Goal: Check status: Check status

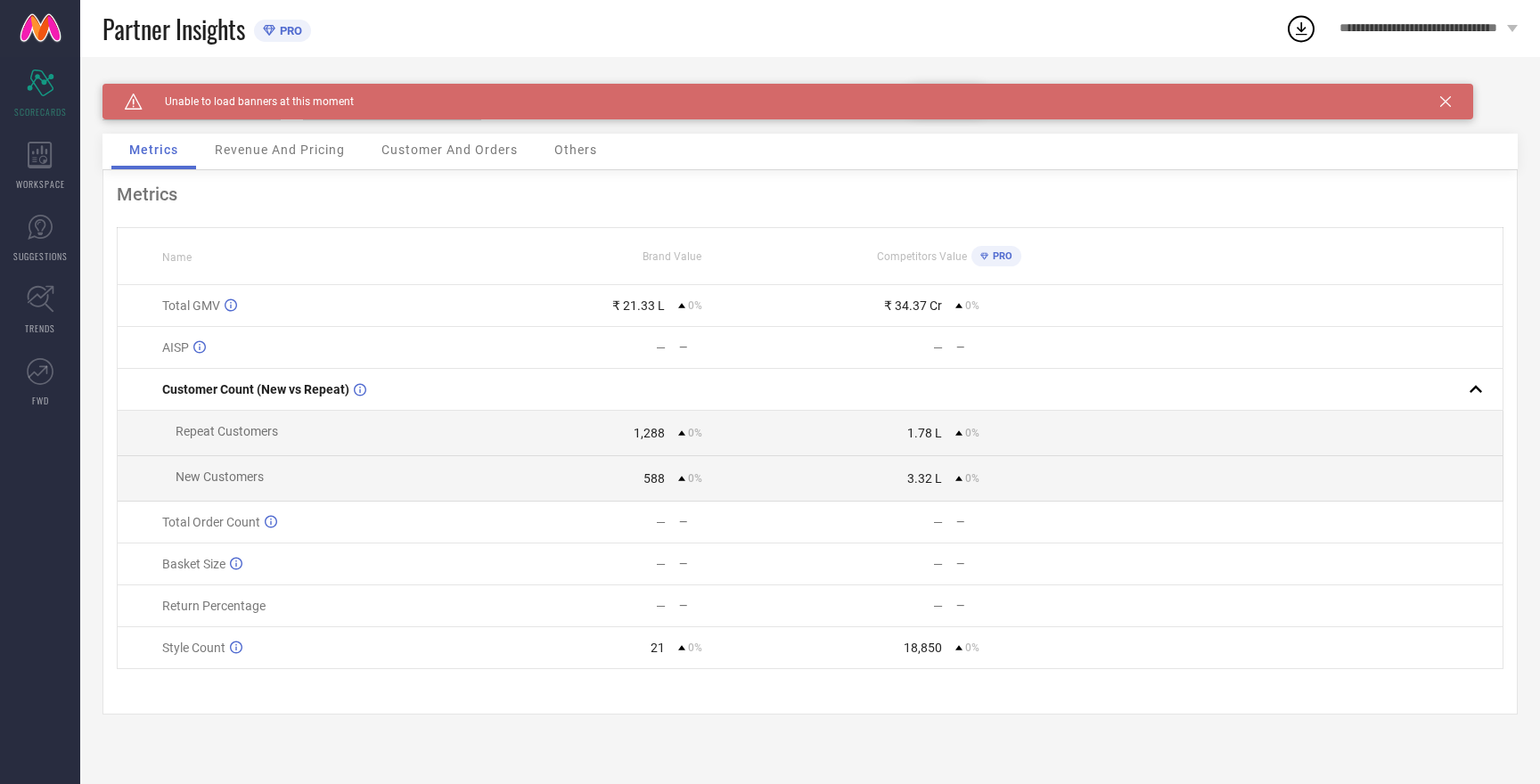
click at [1446, 105] on icon at bounding box center [1444, 101] width 11 height 11
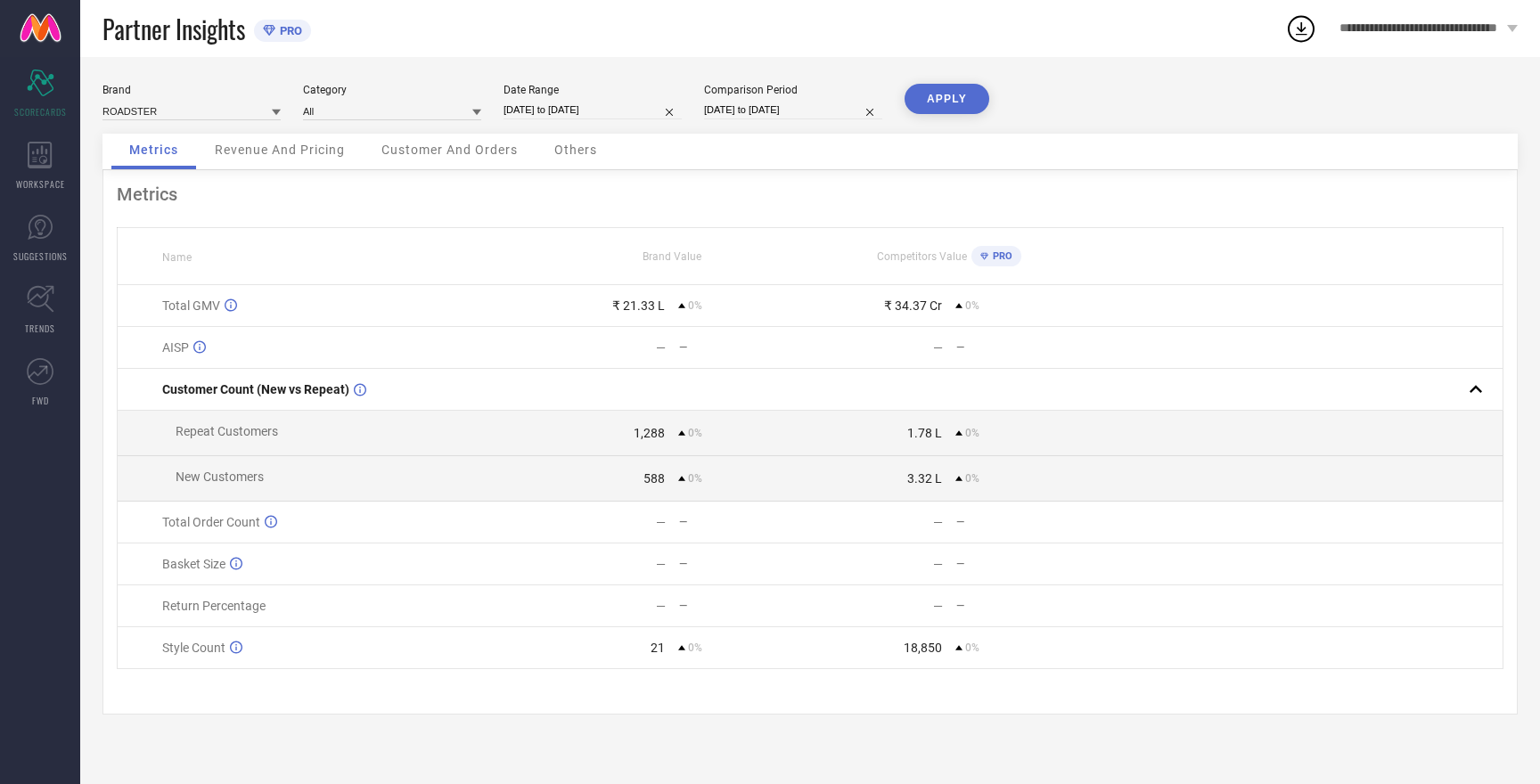
select select "8"
select select "2025"
select select "9"
select select "2025"
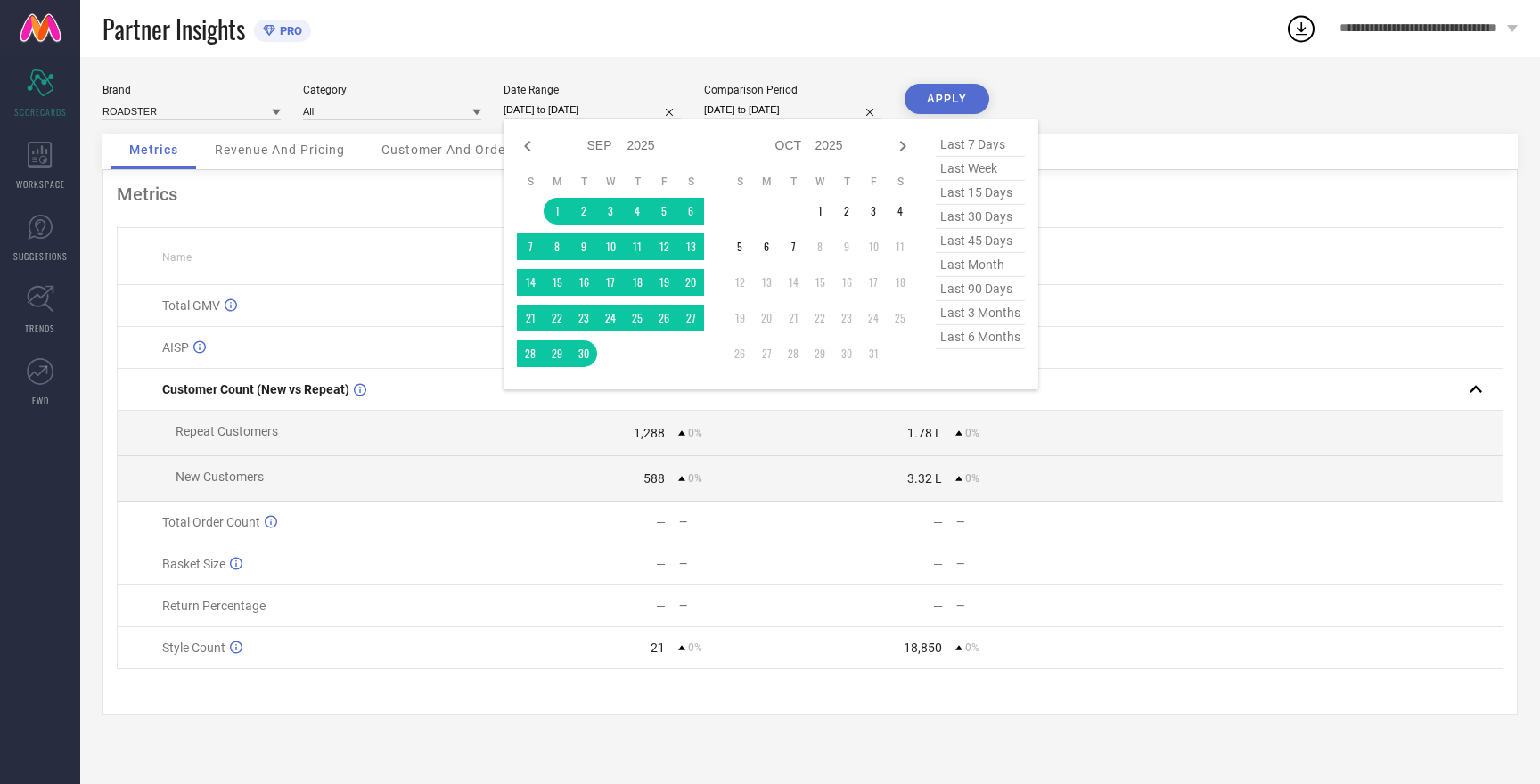
click at [575, 110] on input "[DATE] to [DATE]" at bounding box center [592, 109] width 178 height 18
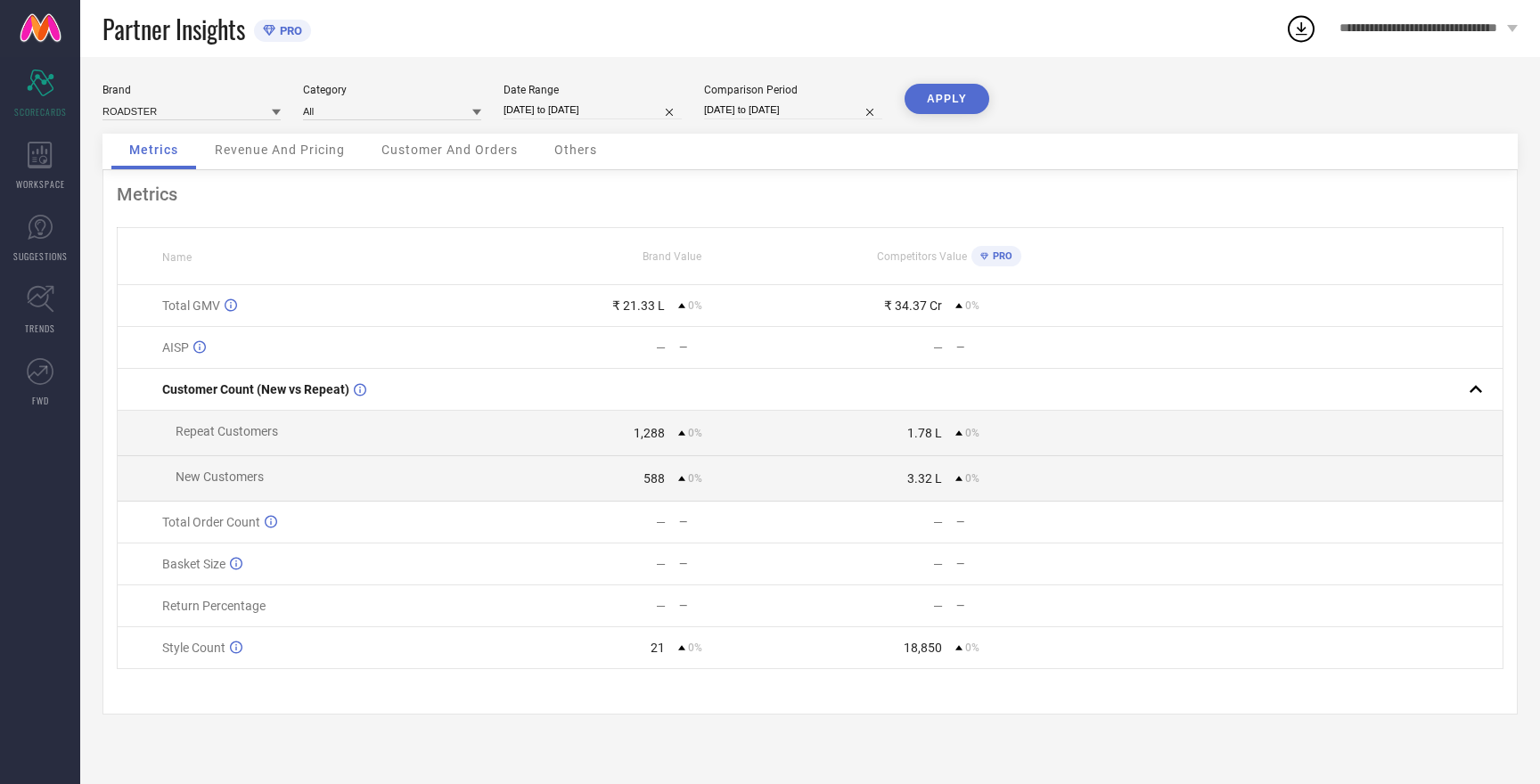
click at [935, 47] on div "Partner Insights PRO" at bounding box center [694, 28] width 1183 height 57
select select "8"
select select "2025"
select select "9"
select select "2025"
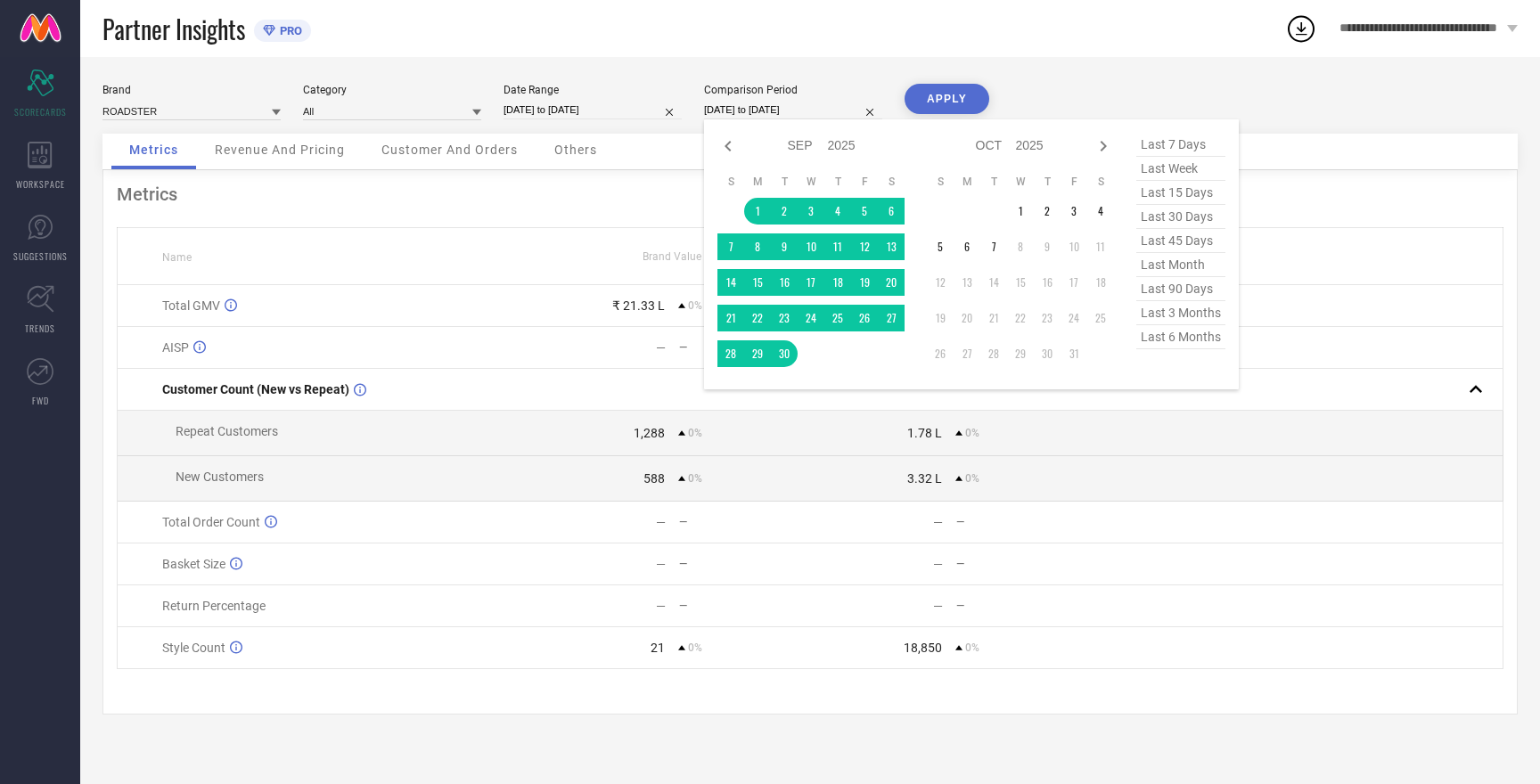
click at [746, 112] on input "[DATE] to [DATE]" at bounding box center [793, 109] width 178 height 18
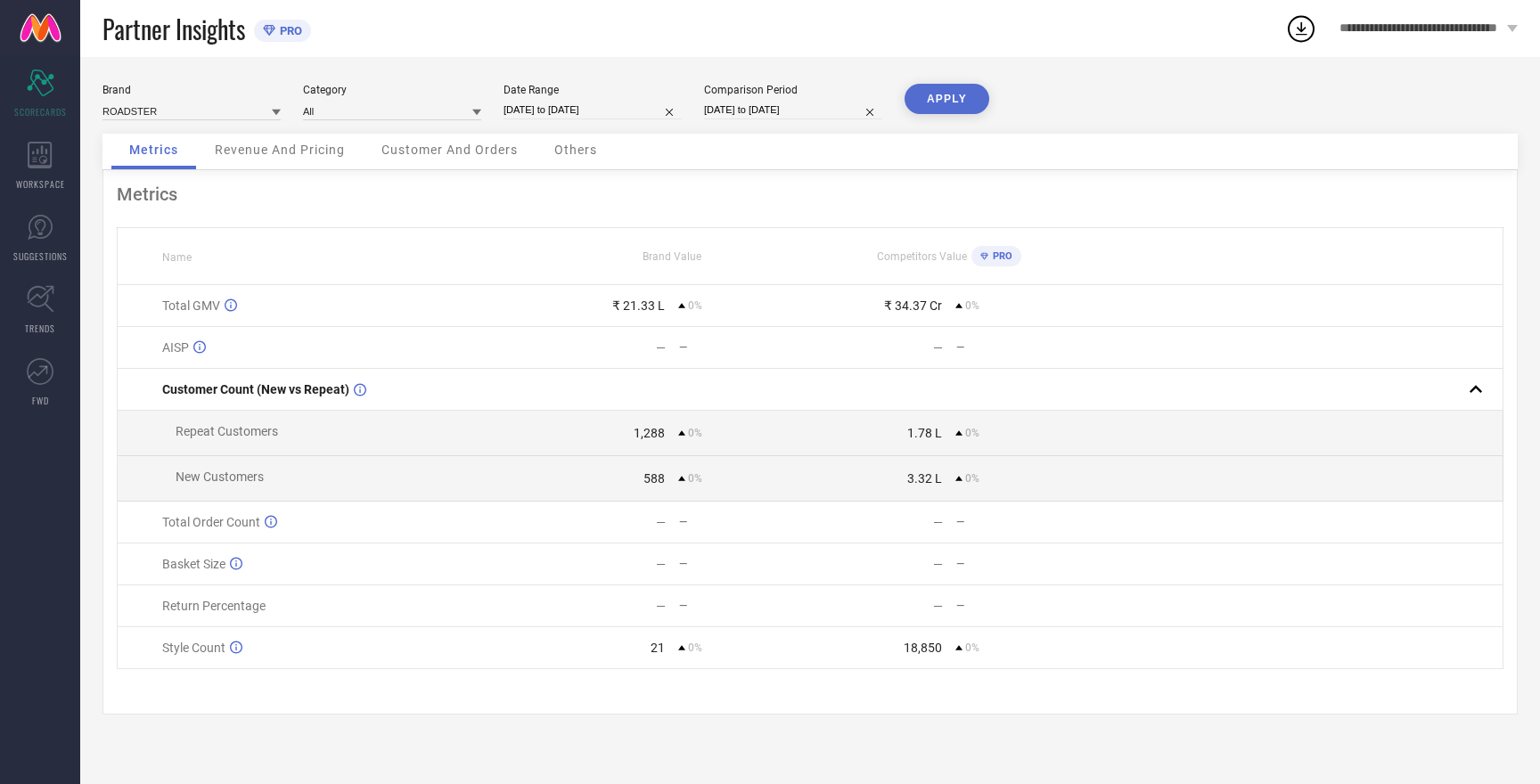
click at [948, 100] on button "APPLY" at bounding box center [947, 98] width 85 height 30
click at [133, 112] on input at bounding box center [191, 110] width 178 height 18
click at [142, 105] on input at bounding box center [191, 110] width 178 height 18
click at [154, 156] on div "HERE&NOW" at bounding box center [191, 165] width 178 height 30
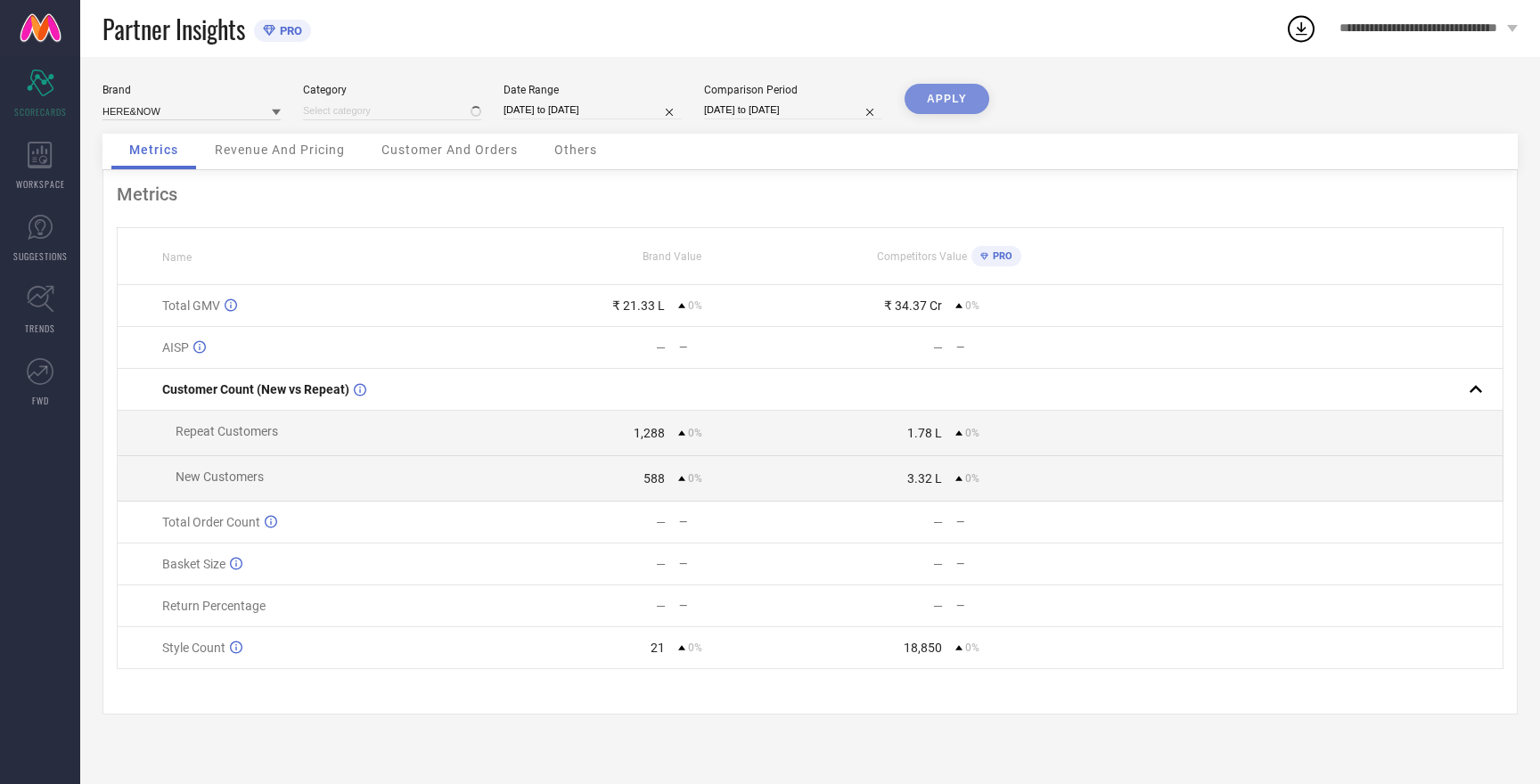
type input "All"
click at [956, 98] on button "APPLY" at bounding box center [947, 98] width 85 height 30
click at [949, 98] on button "APPLY" at bounding box center [947, 98] width 85 height 30
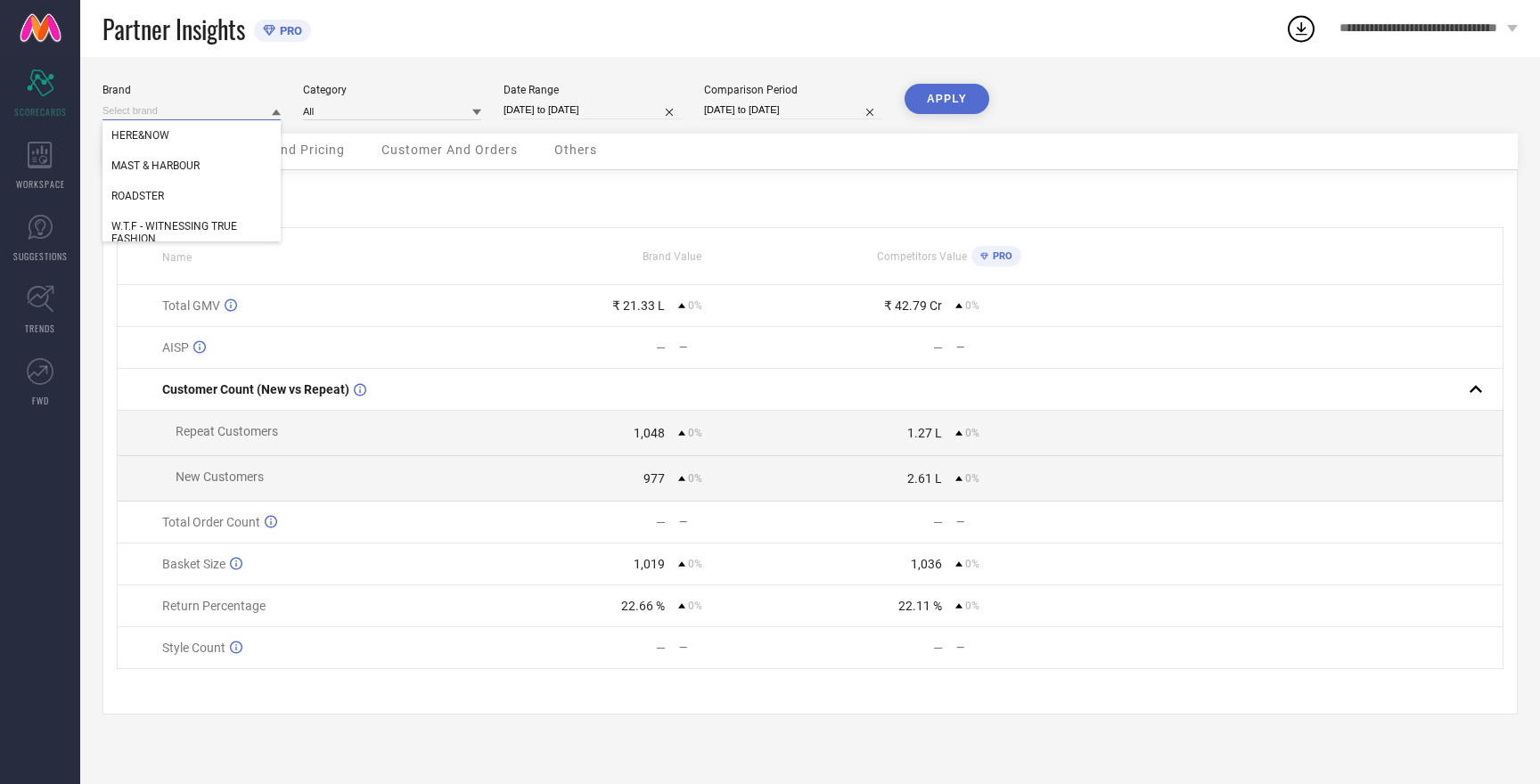
click at [133, 110] on input at bounding box center [191, 110] width 178 height 18
click at [155, 196] on span "ROADSTER" at bounding box center [137, 195] width 52 height 13
type input "All"
click at [923, 90] on button "APPLY" at bounding box center [947, 98] width 85 height 30
click at [151, 107] on input at bounding box center [191, 110] width 178 height 18
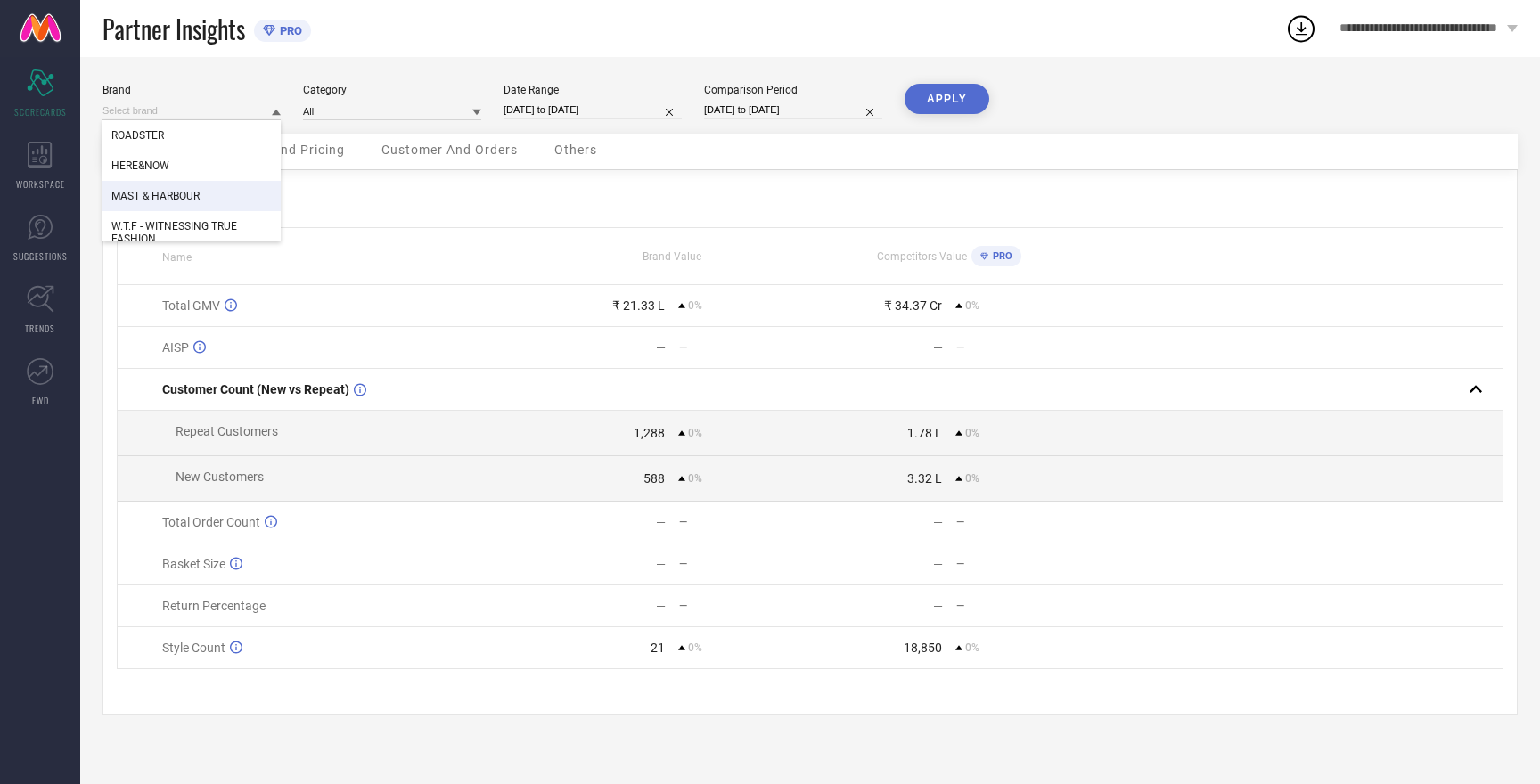
click at [176, 193] on span "MAST & HARBOUR" at bounding box center [155, 195] width 88 height 13
type input "All"
click at [962, 98] on button "APPLY" at bounding box center [947, 98] width 85 height 30
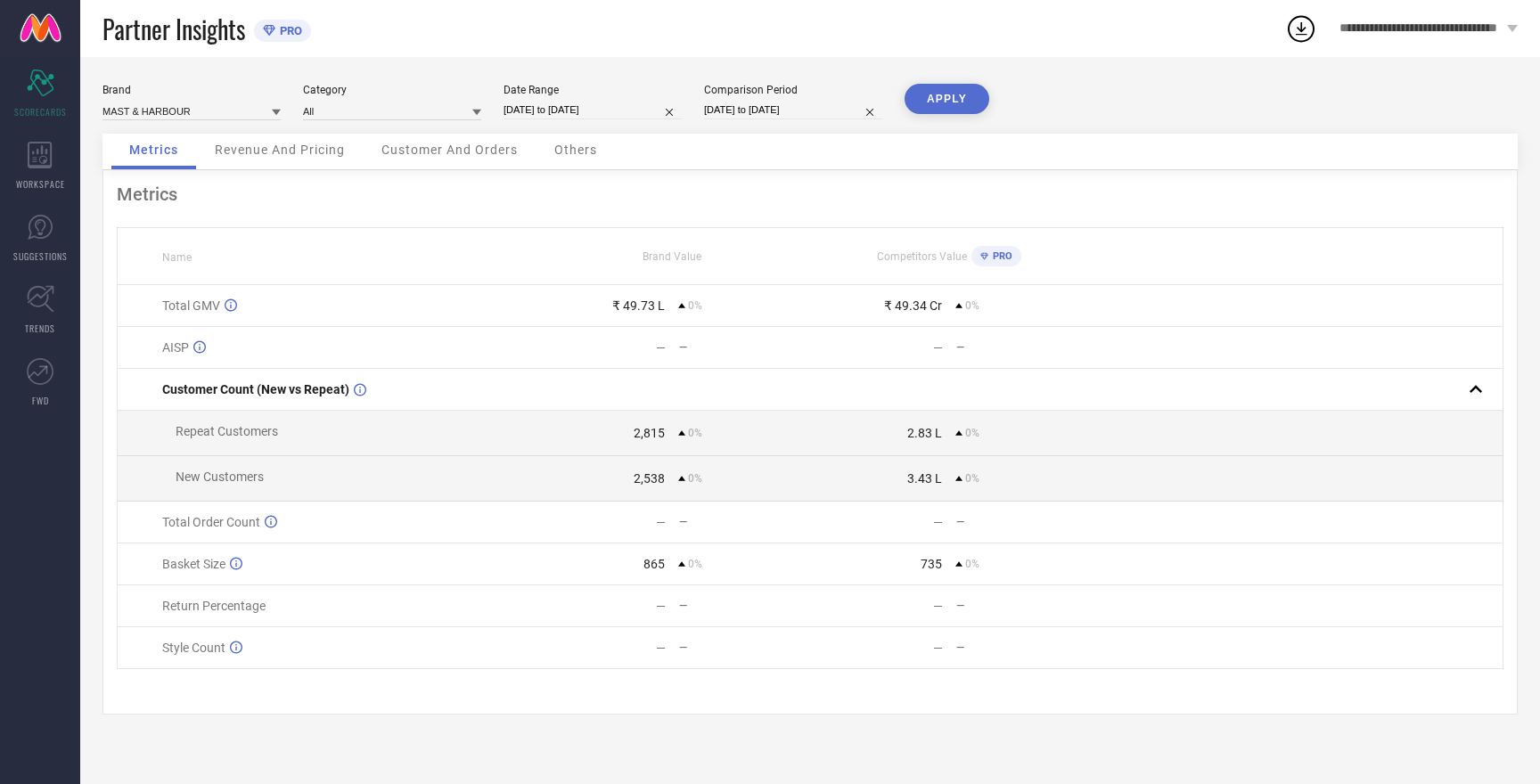
click at [962, 98] on button "APPLY" at bounding box center [947, 98] width 85 height 30
drag, startPoint x: 623, startPoint y: 306, endPoint x: 684, endPoint y: 307, distance: 61.0
click at [684, 307] on div "₹ 49.73 L 0%" at bounding box center [670, 305] width 275 height 14
click at [929, 98] on button "APPLY" at bounding box center [947, 98] width 85 height 30
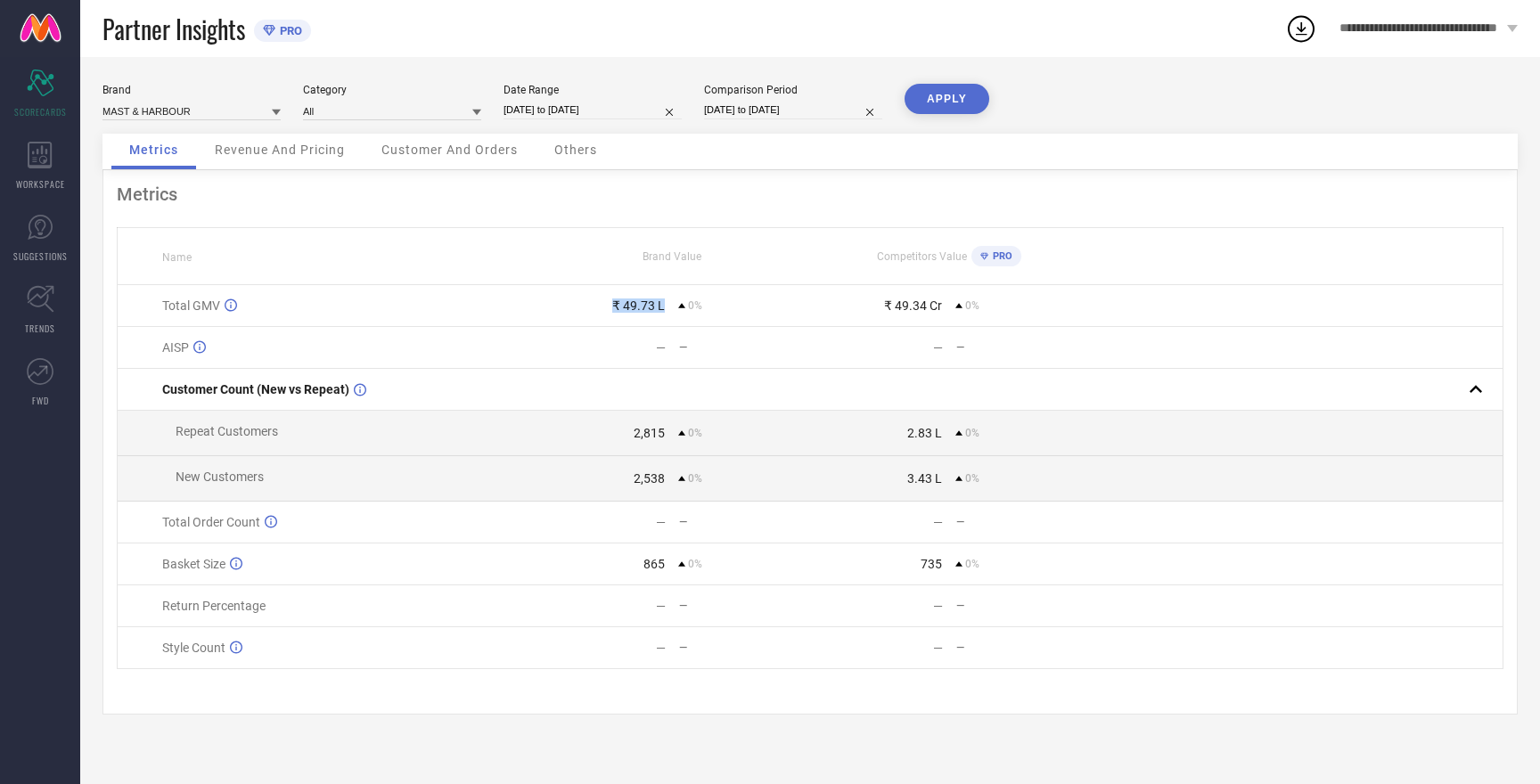
drag, startPoint x: 665, startPoint y: 307, endPoint x: 602, endPoint y: 305, distance: 63.0
click at [602, 305] on div "₹ 49.73 L 0%" at bounding box center [670, 305] width 275 height 14
click at [596, 112] on input "[DATE] to [DATE]" at bounding box center [592, 109] width 178 height 18
select select "8"
select select "2025"
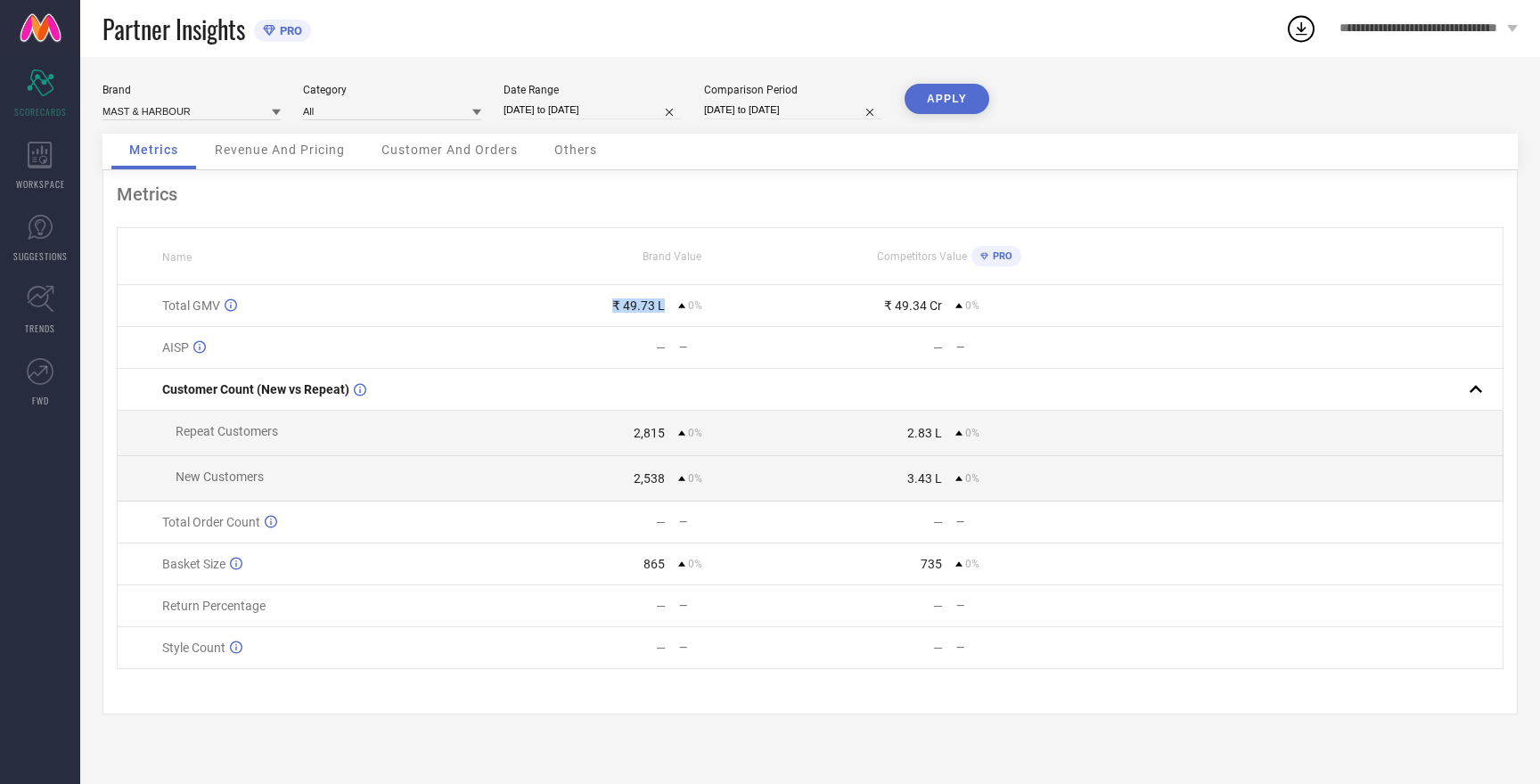
select select "9"
select select "2025"
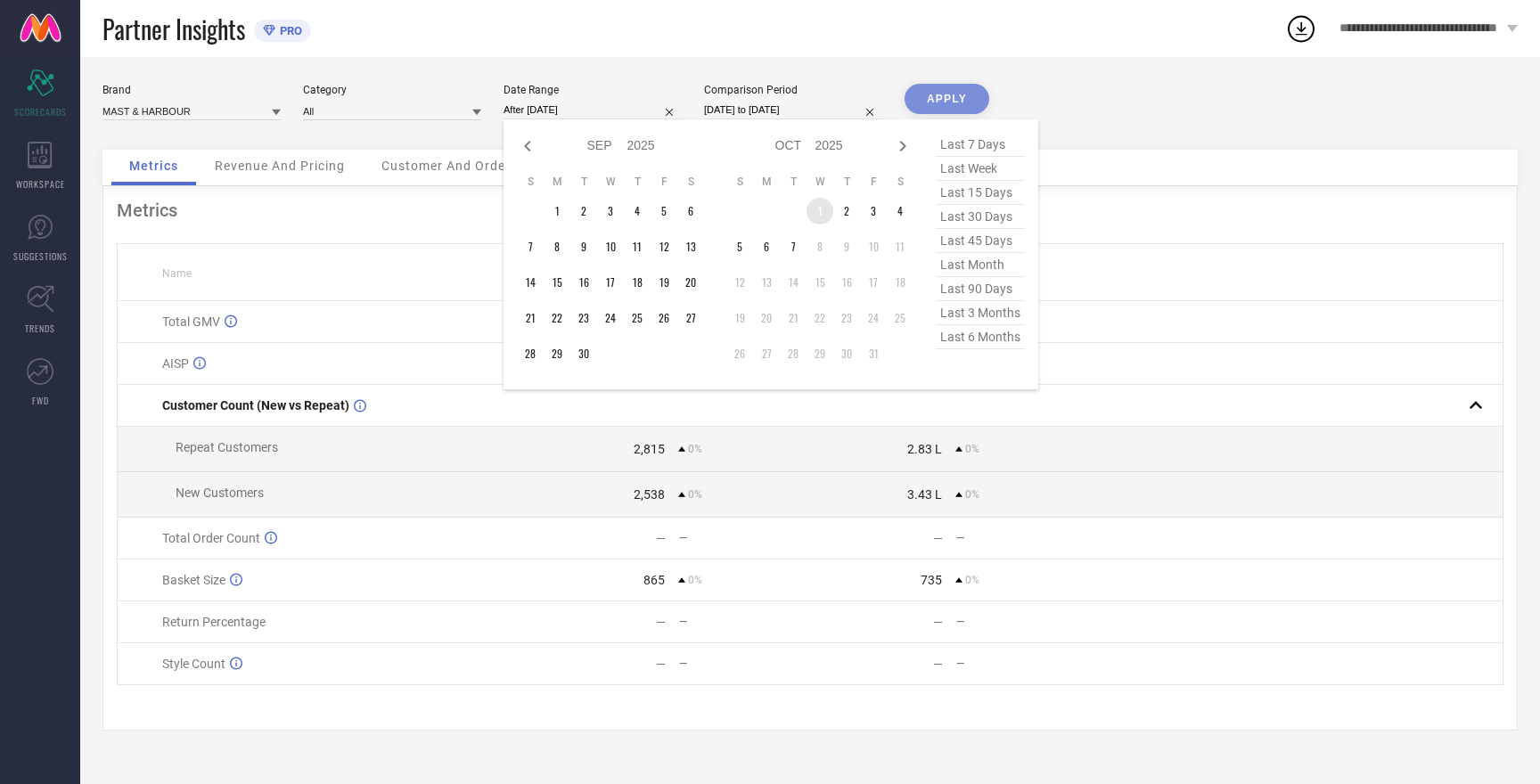
click at [819, 215] on td "1" at bounding box center [820, 211] width 27 height 27
type input "[DATE] to [DATE]"
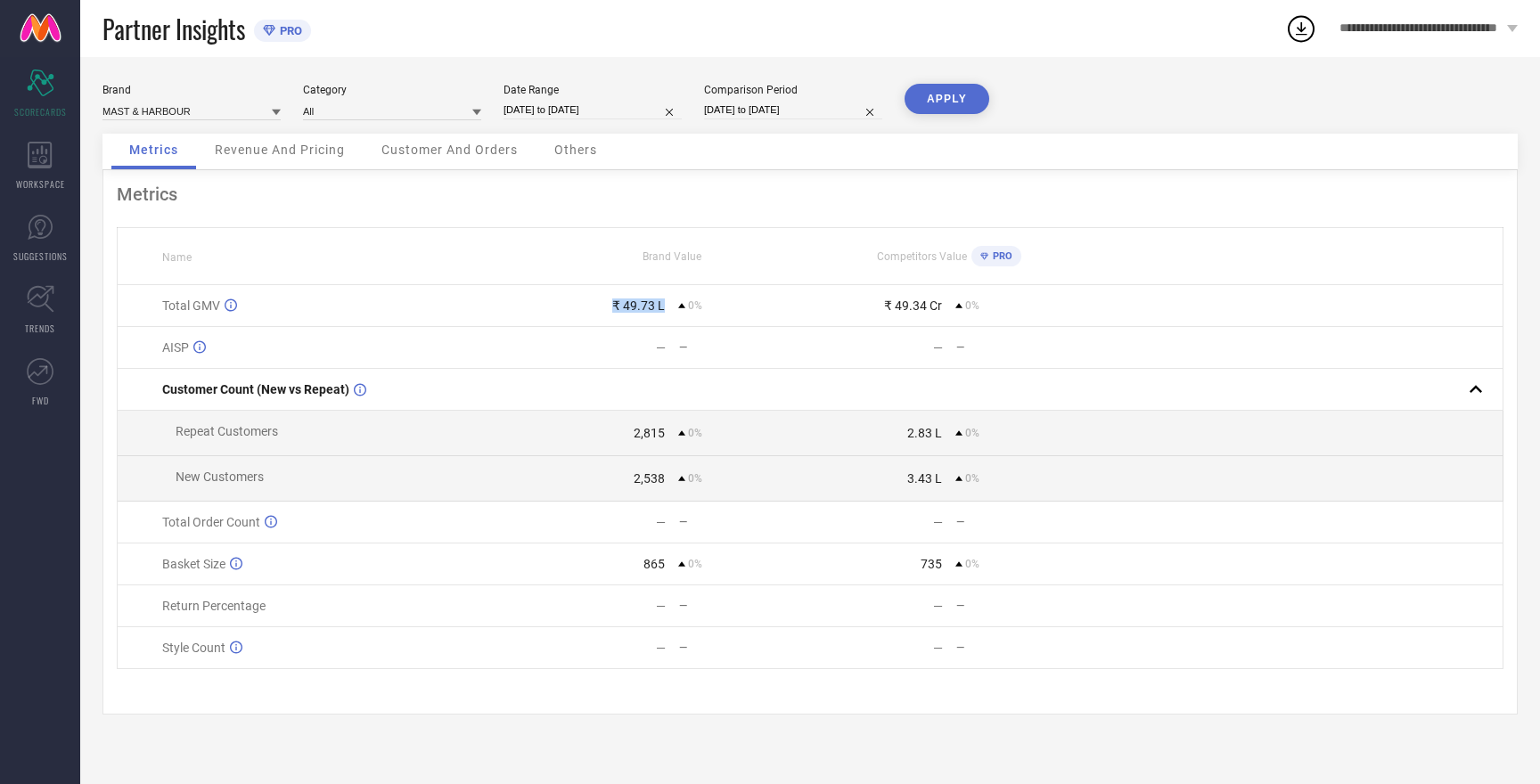
select select "8"
select select "2025"
select select "9"
select select "2025"
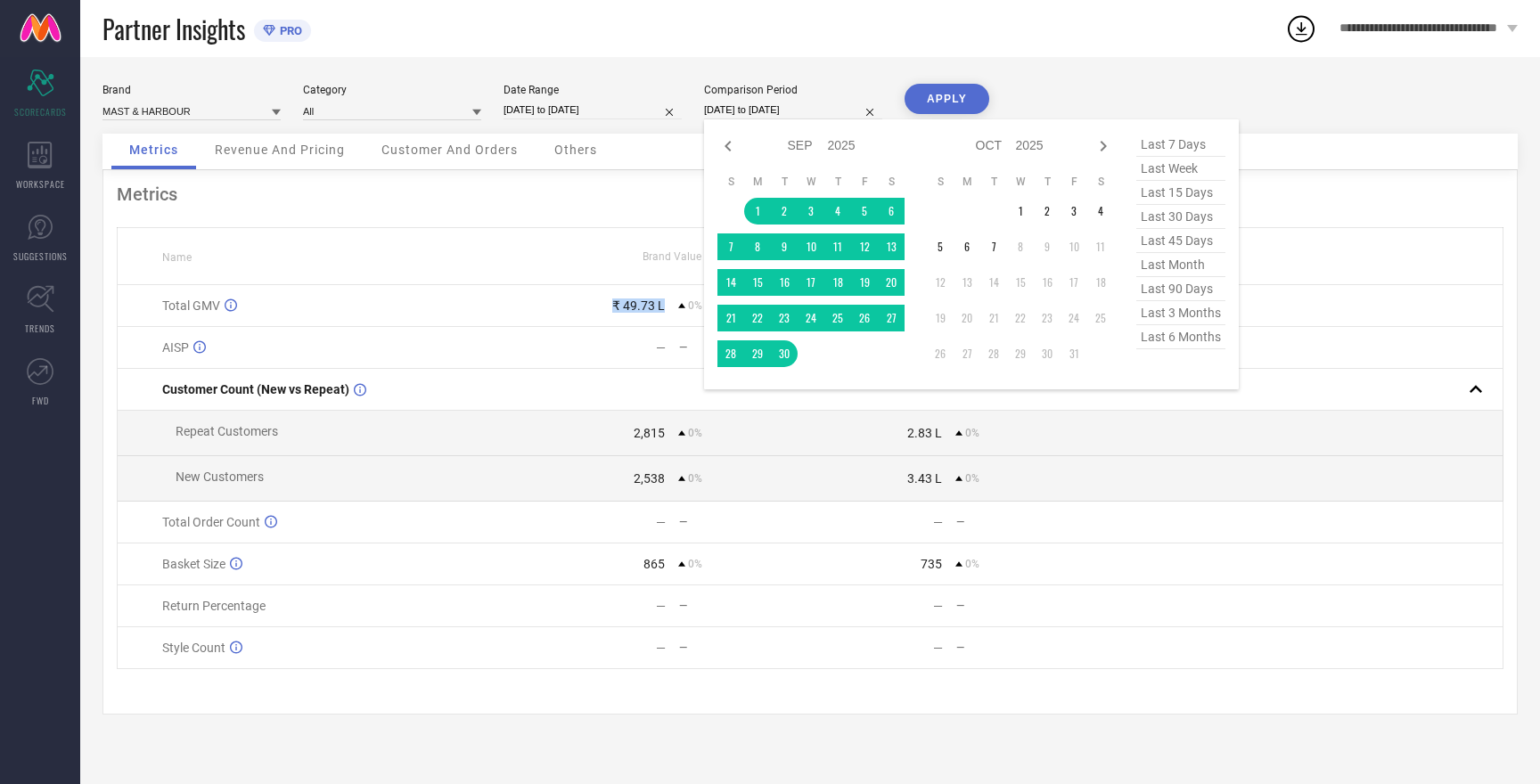
click at [768, 105] on input "[DATE] to [DATE]" at bounding box center [793, 109] width 178 height 18
click at [1022, 211] on td "1" at bounding box center [1020, 211] width 27 height 27
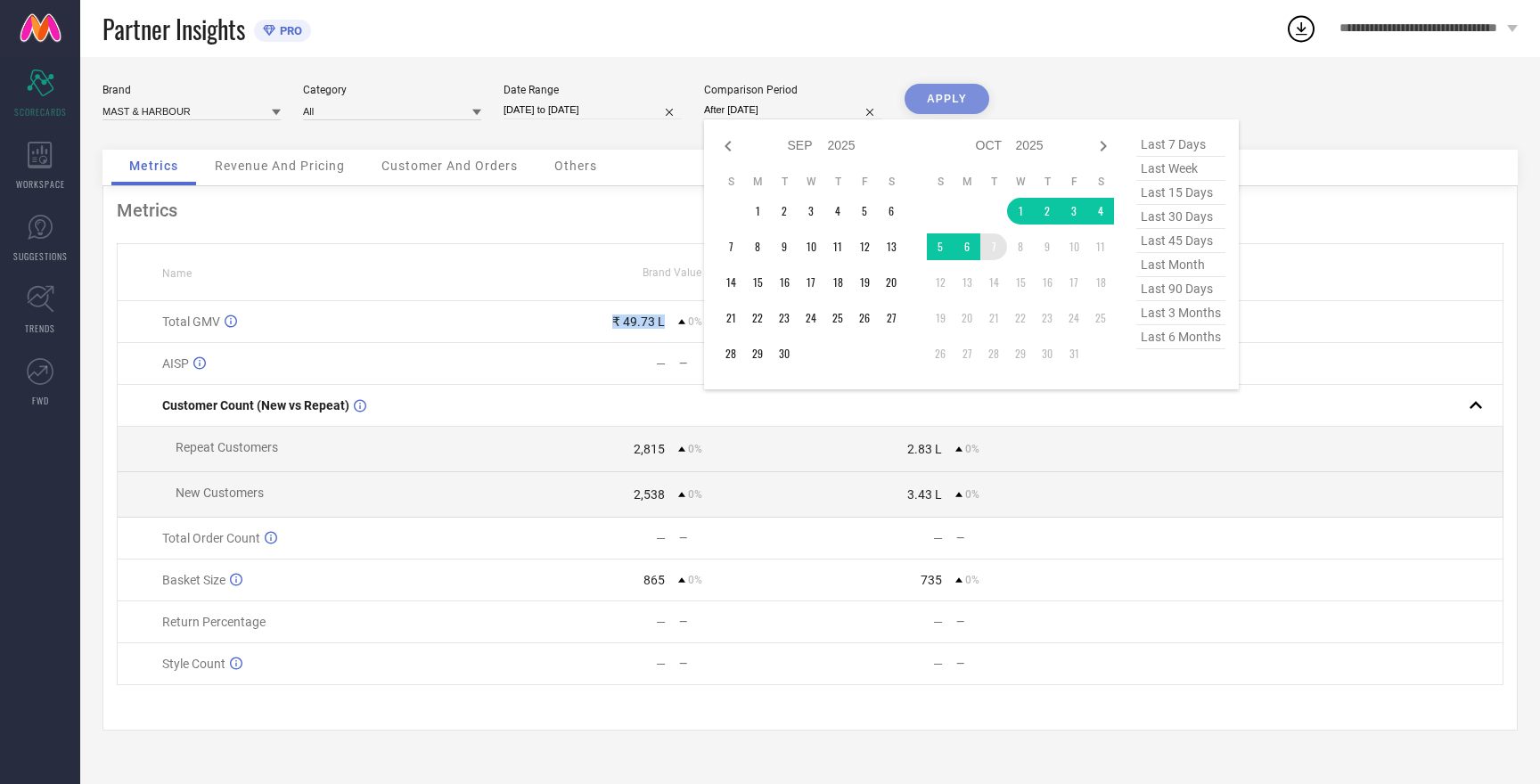
type input "[DATE] to [DATE]"
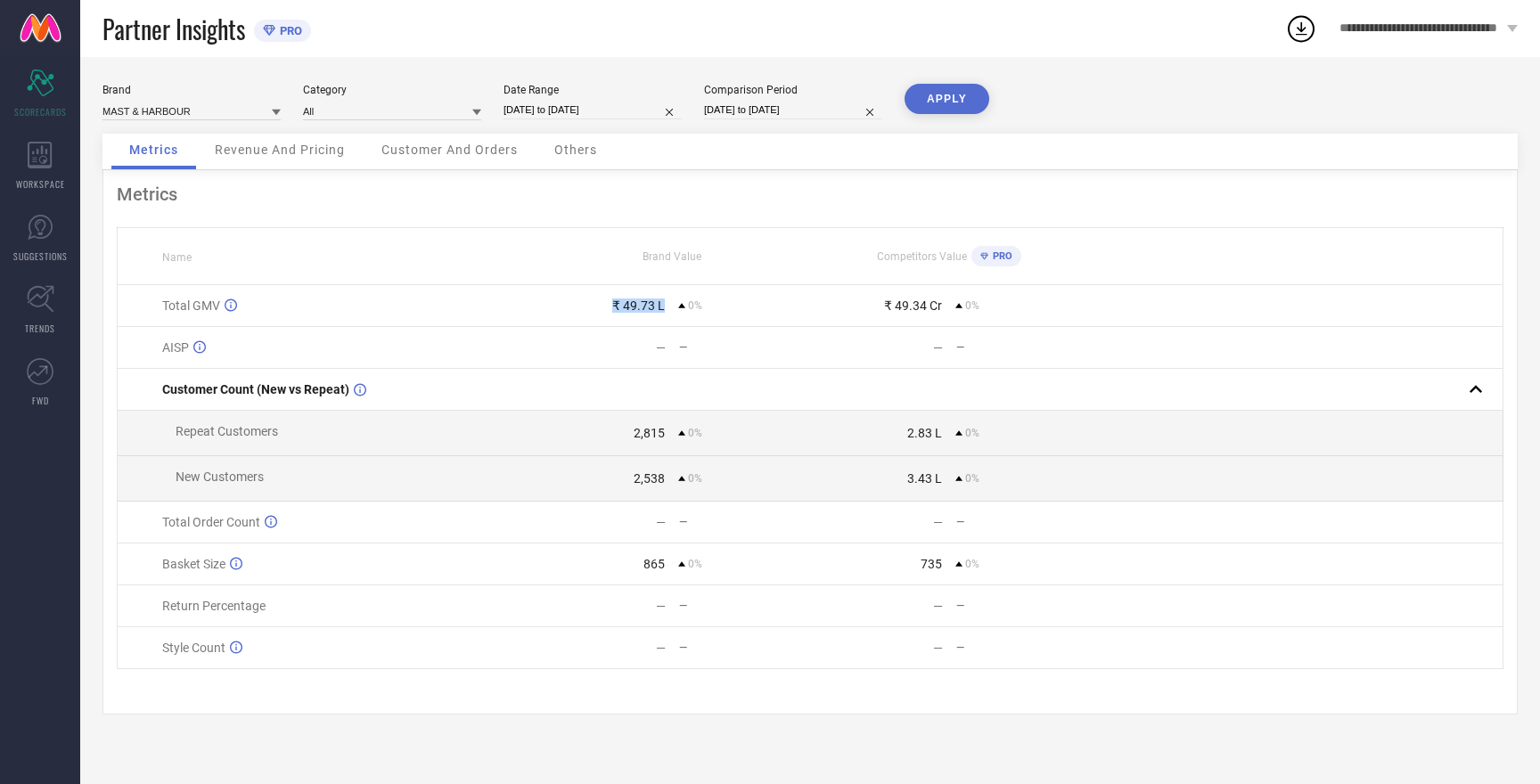
click at [944, 101] on button "APPLY" at bounding box center [947, 98] width 85 height 30
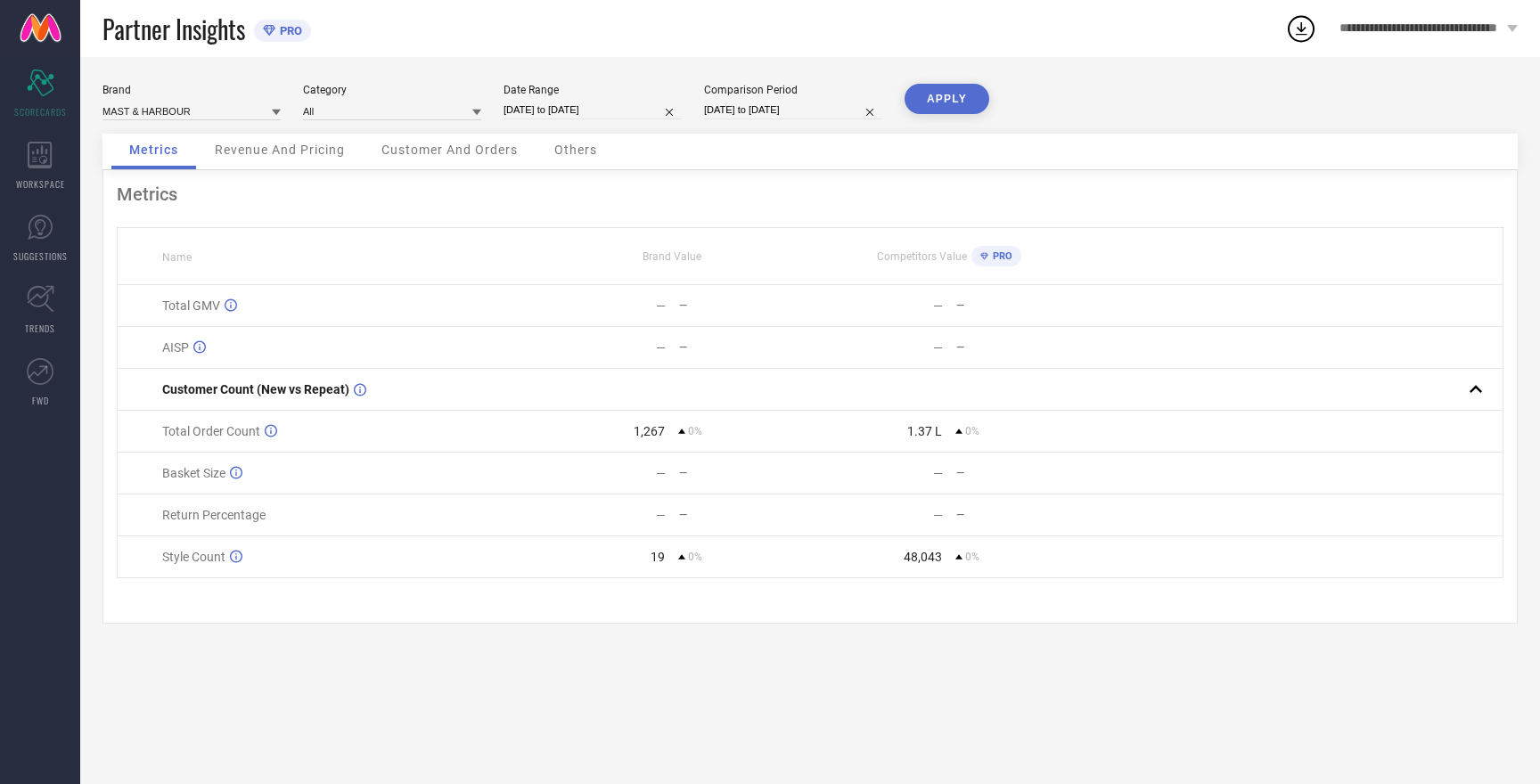
click at [944, 101] on button "APPLY" at bounding box center [947, 98] width 85 height 30
select select "9"
select select "2025"
select select "10"
select select "2025"
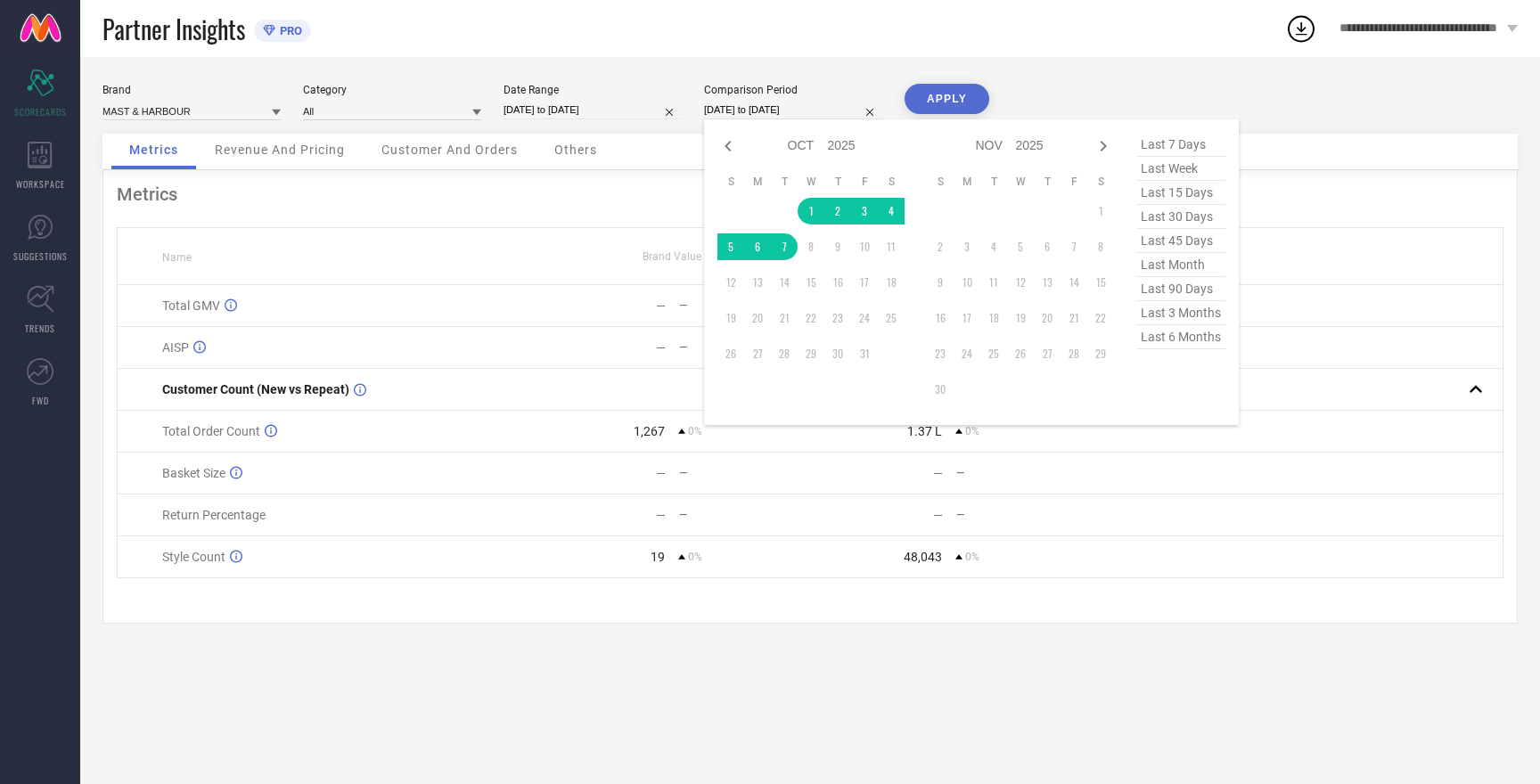
click at [749, 111] on input "[DATE] to [DATE]" at bounding box center [793, 109] width 178 height 18
click at [733, 144] on icon at bounding box center [727, 146] width 21 height 21
select select "8"
select select "2025"
select select "9"
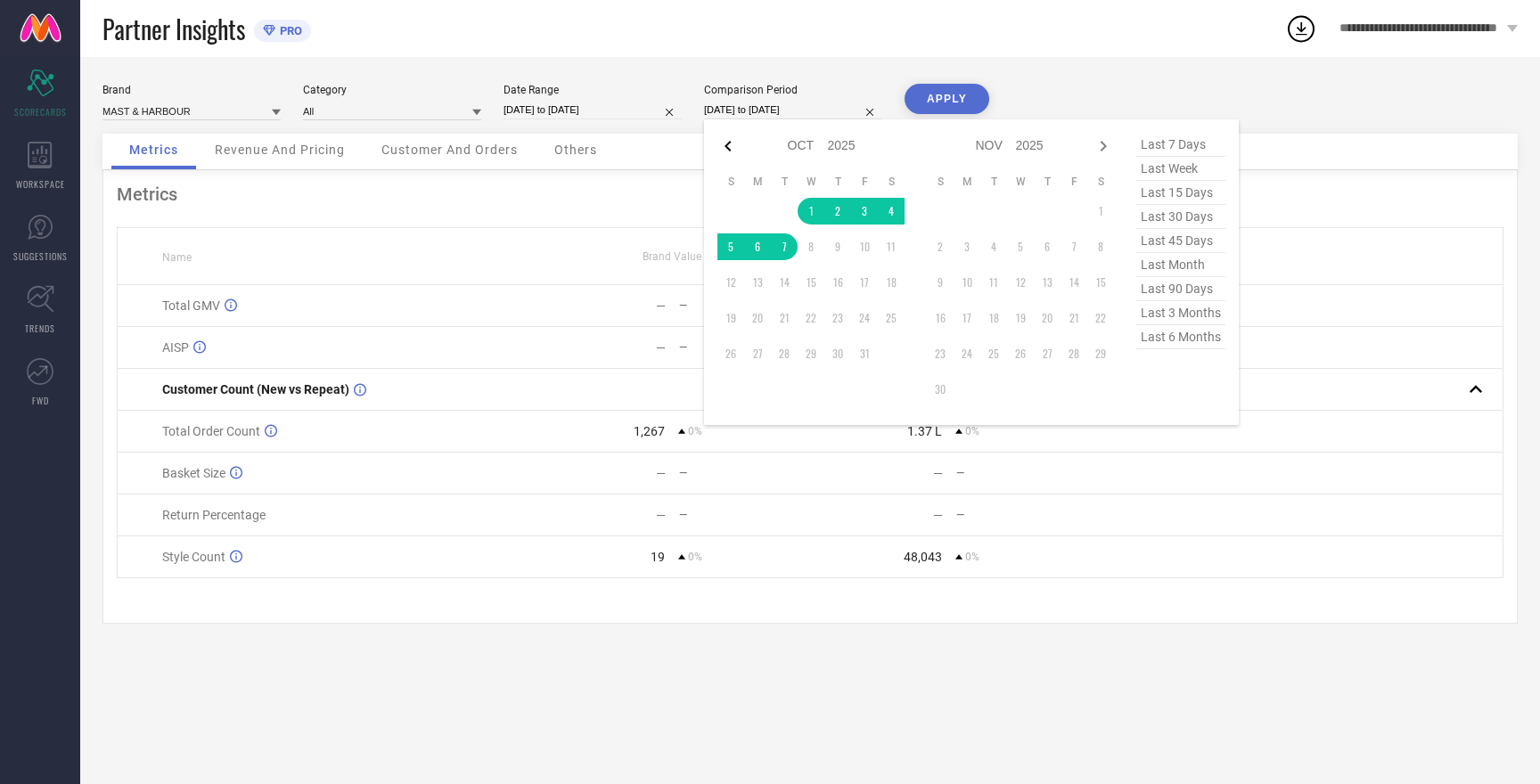
select select "2025"
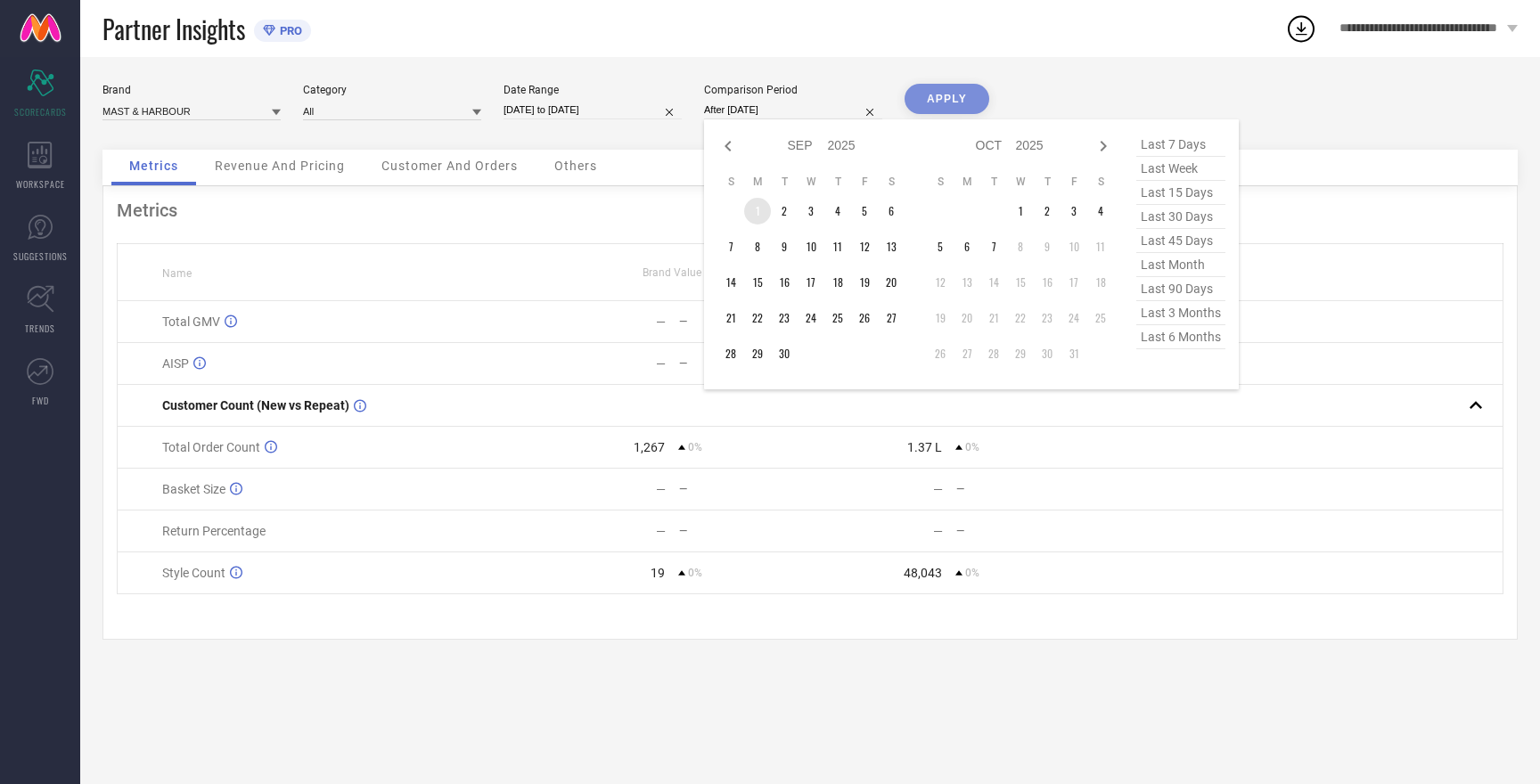
click at [759, 205] on td "1" at bounding box center [757, 211] width 27 height 27
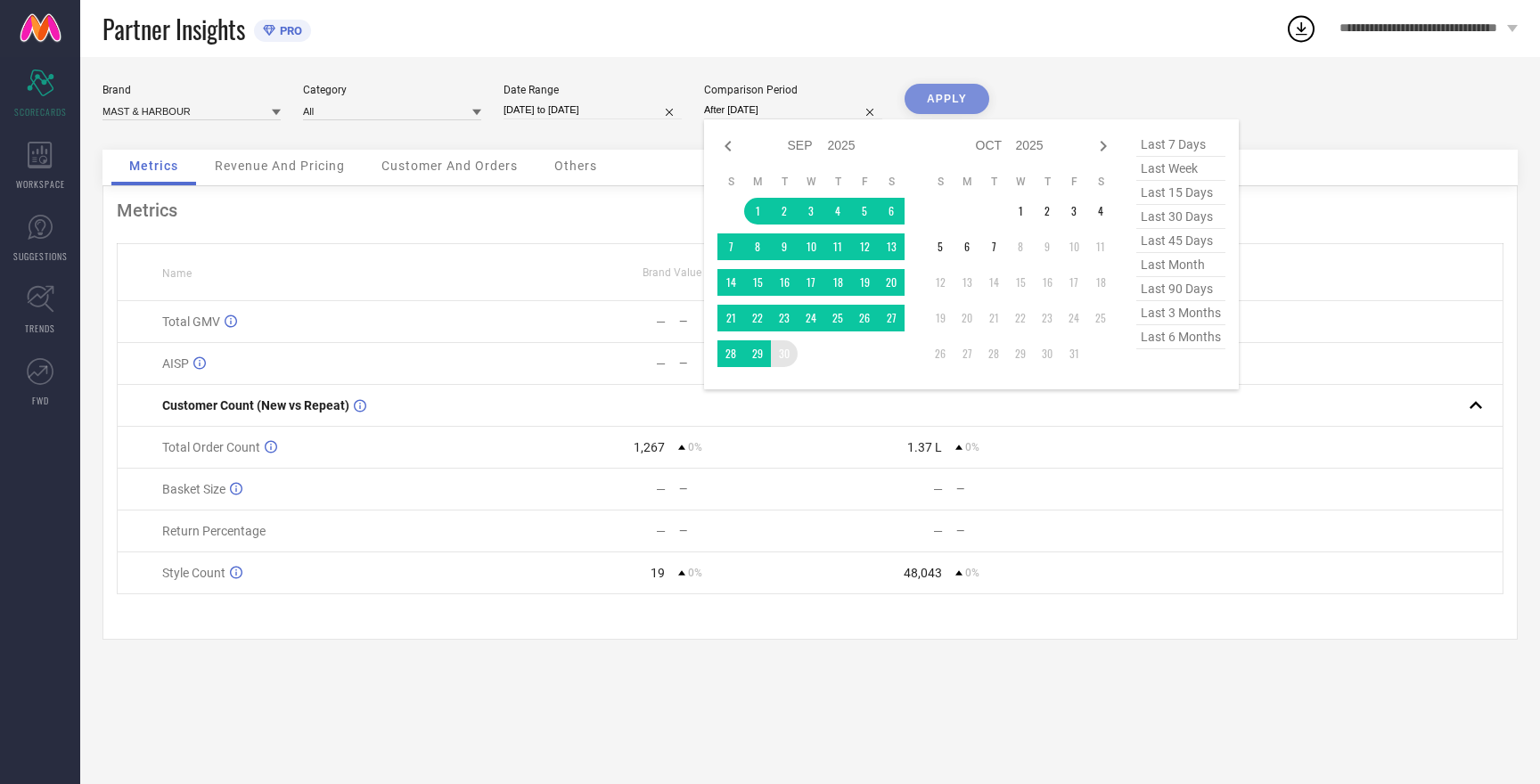
type input "[DATE] to [DATE]"
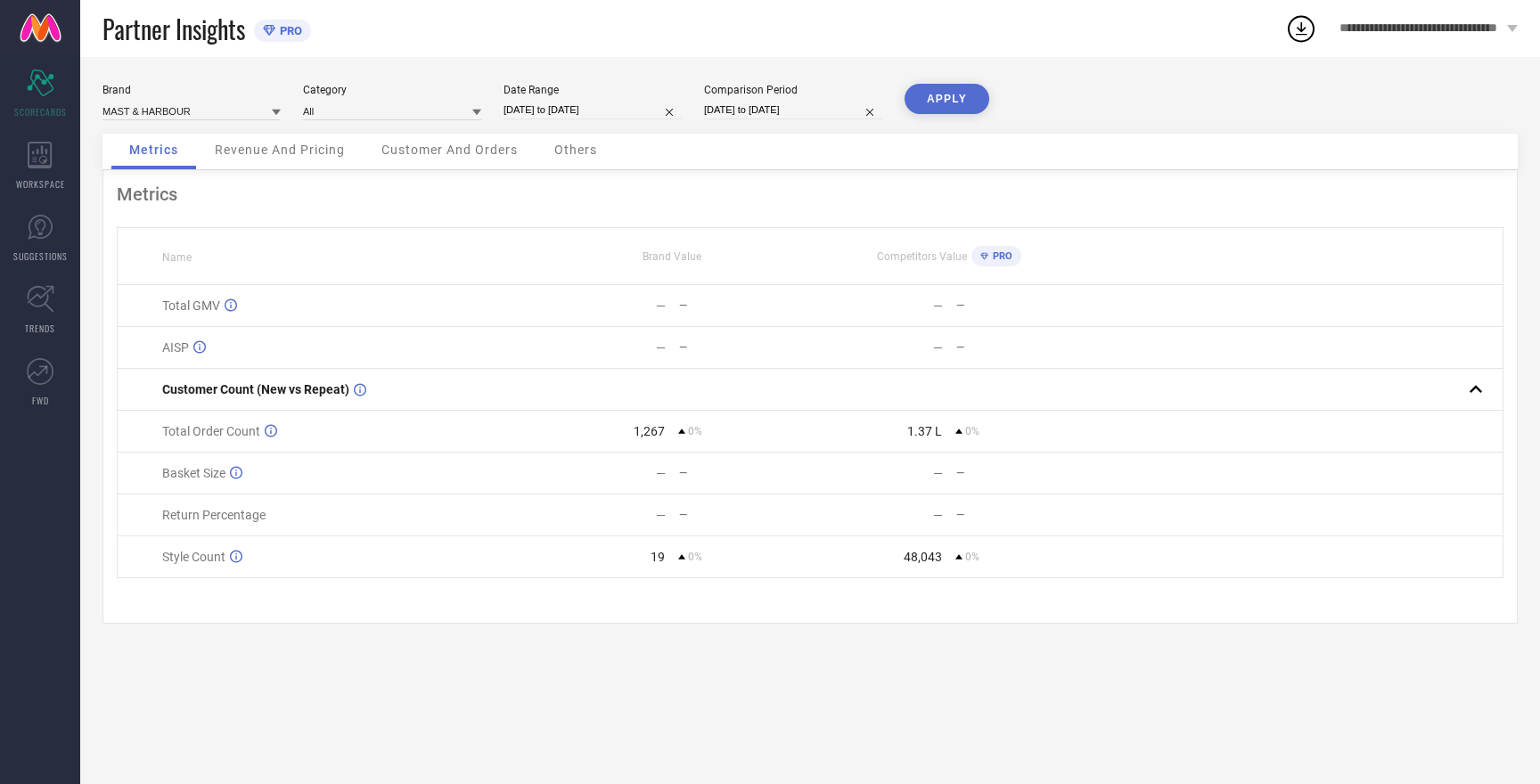
select select "9"
select select "2025"
select select "10"
select select "2025"
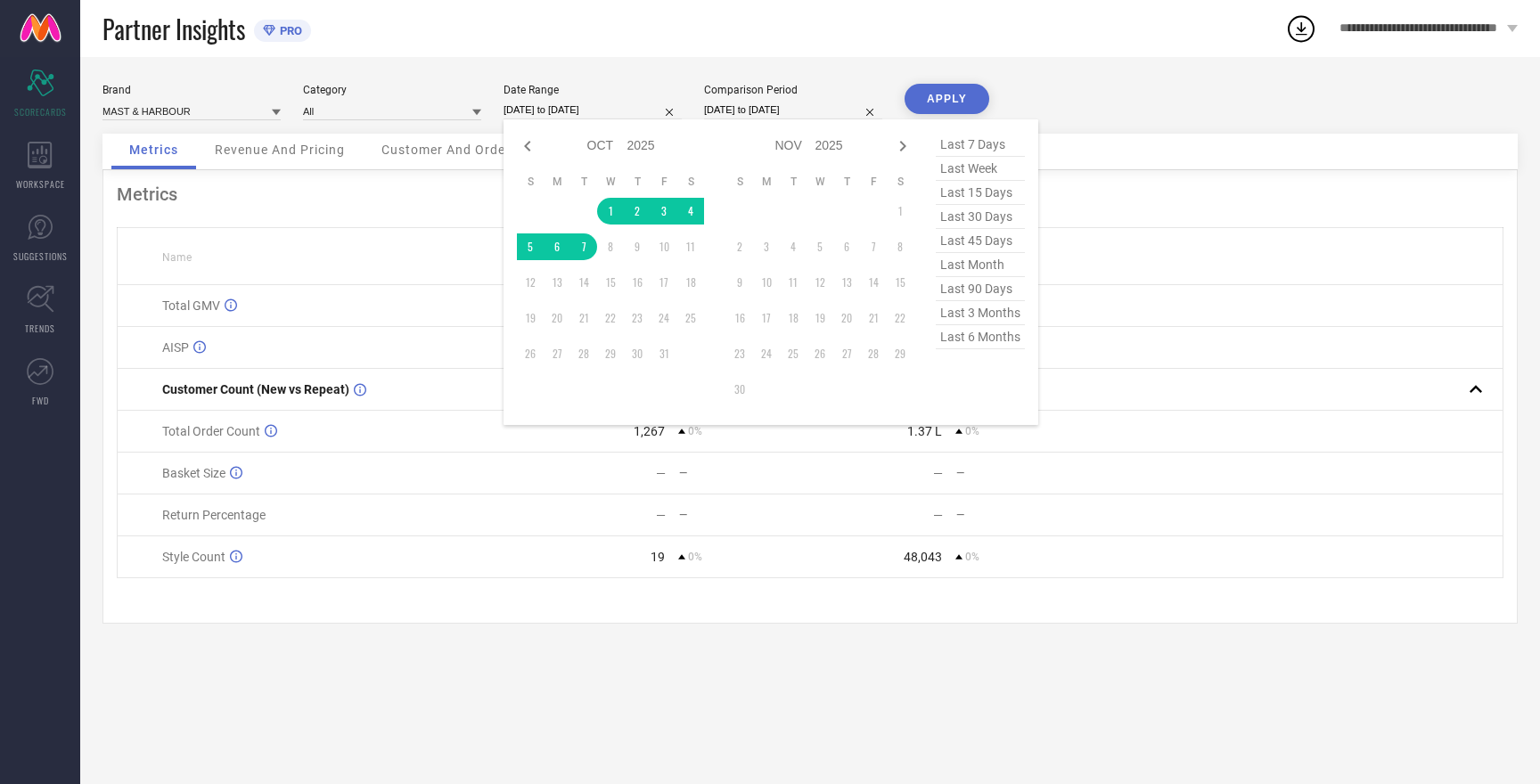
click at [564, 105] on input "[DATE] to [DATE]" at bounding box center [592, 109] width 178 height 18
click at [526, 152] on icon at bounding box center [528, 146] width 21 height 21
select select "8"
select select "2025"
select select "9"
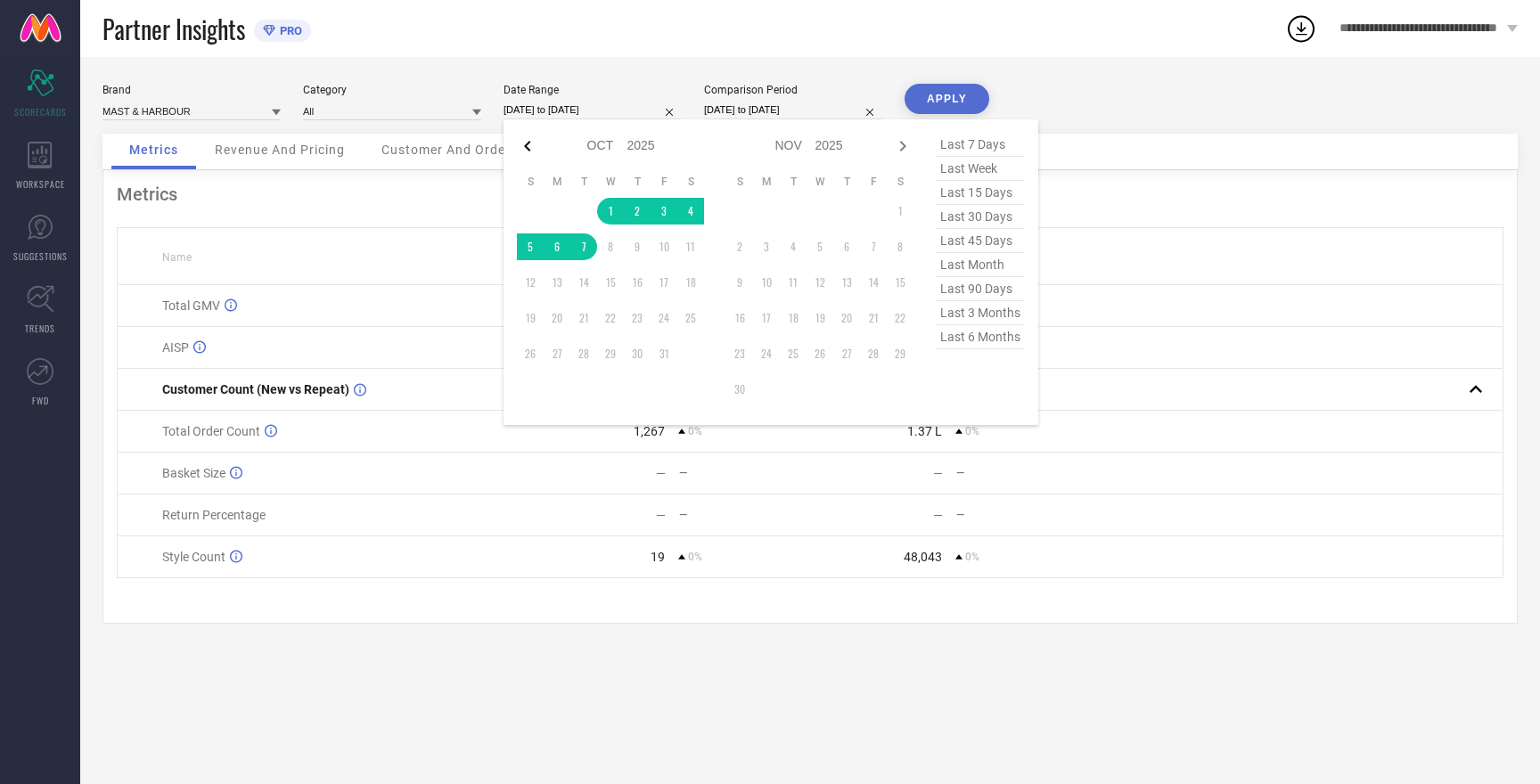
select select "2025"
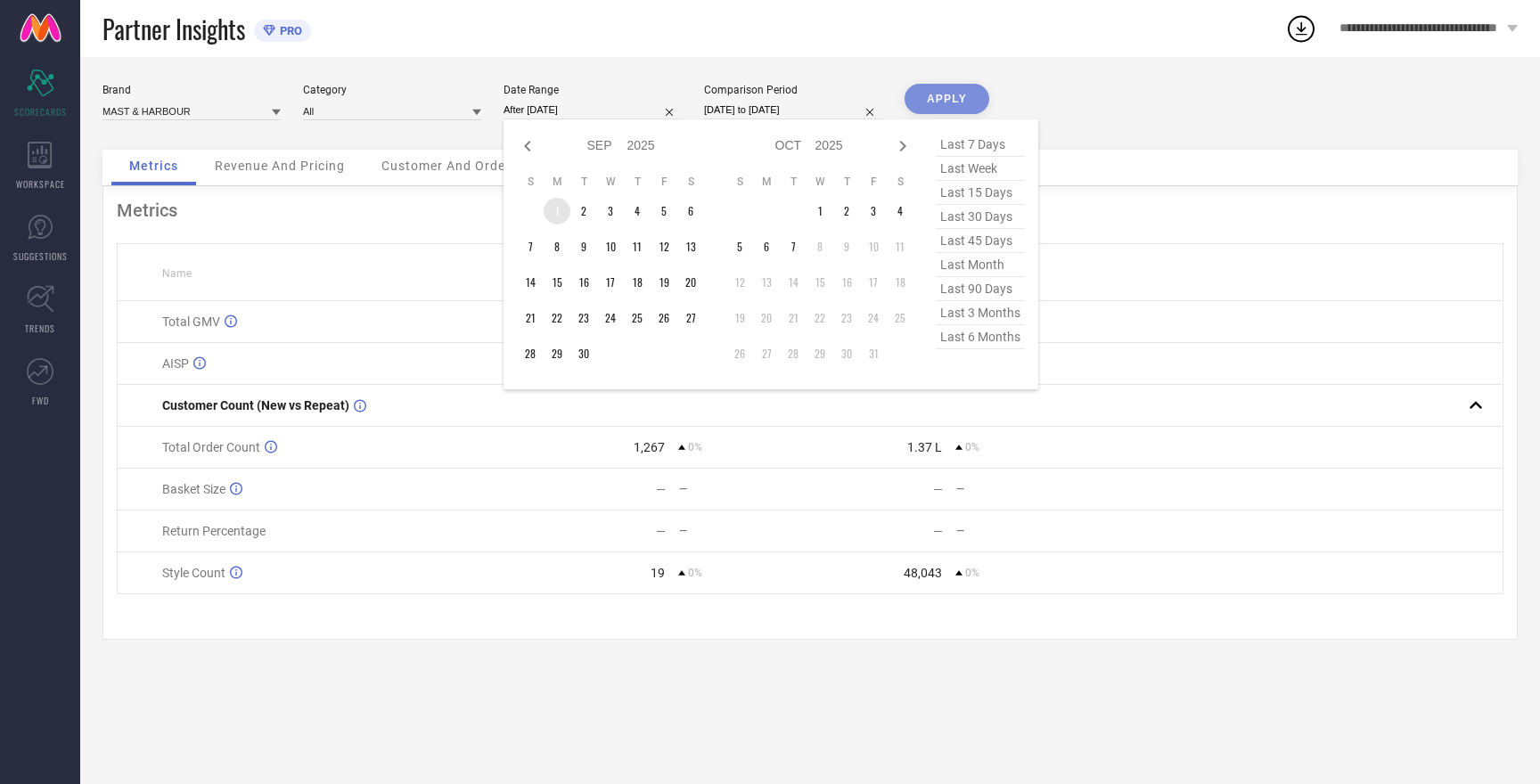
click at [556, 207] on td "1" at bounding box center [557, 211] width 27 height 27
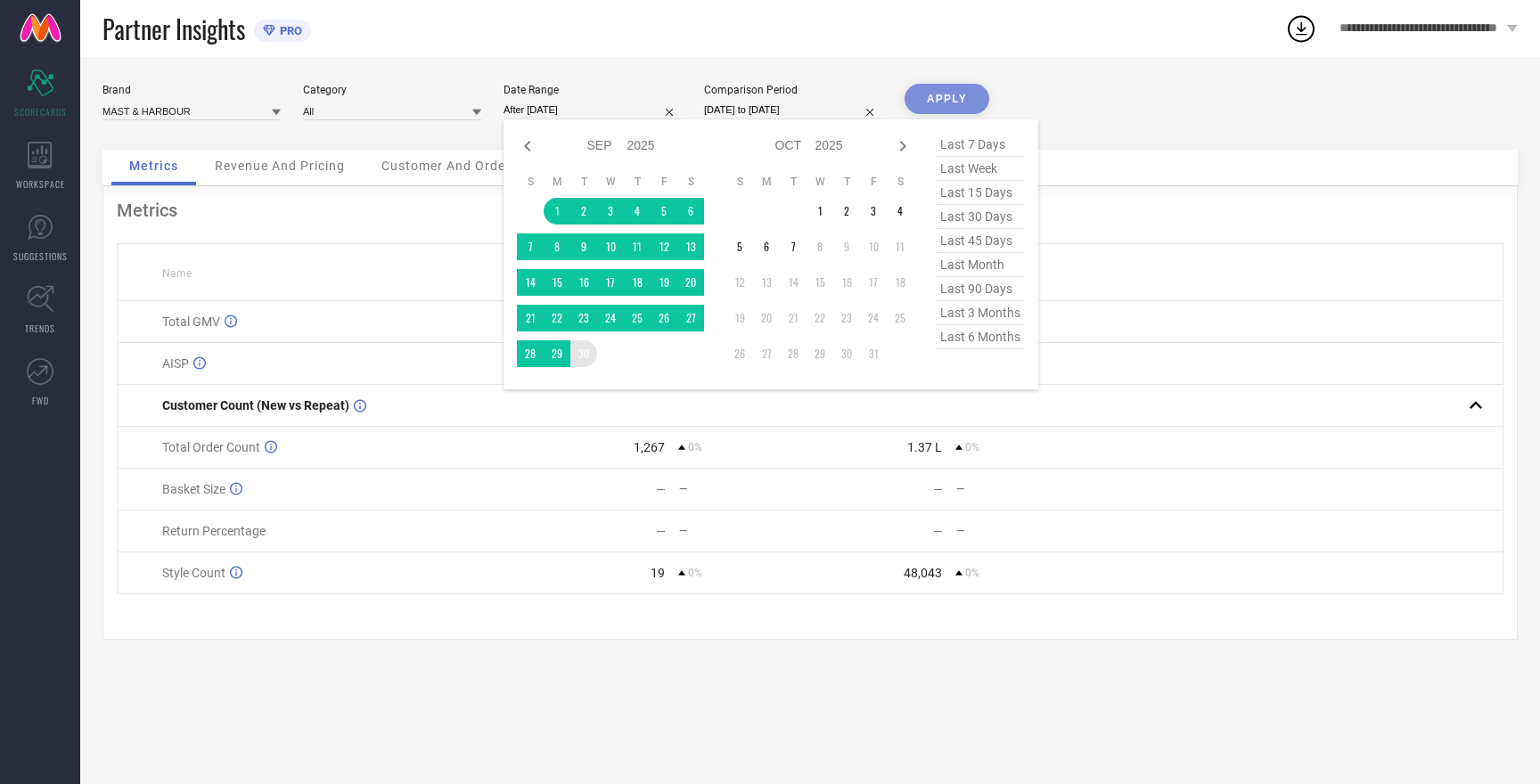
type input "[DATE] to [DATE]"
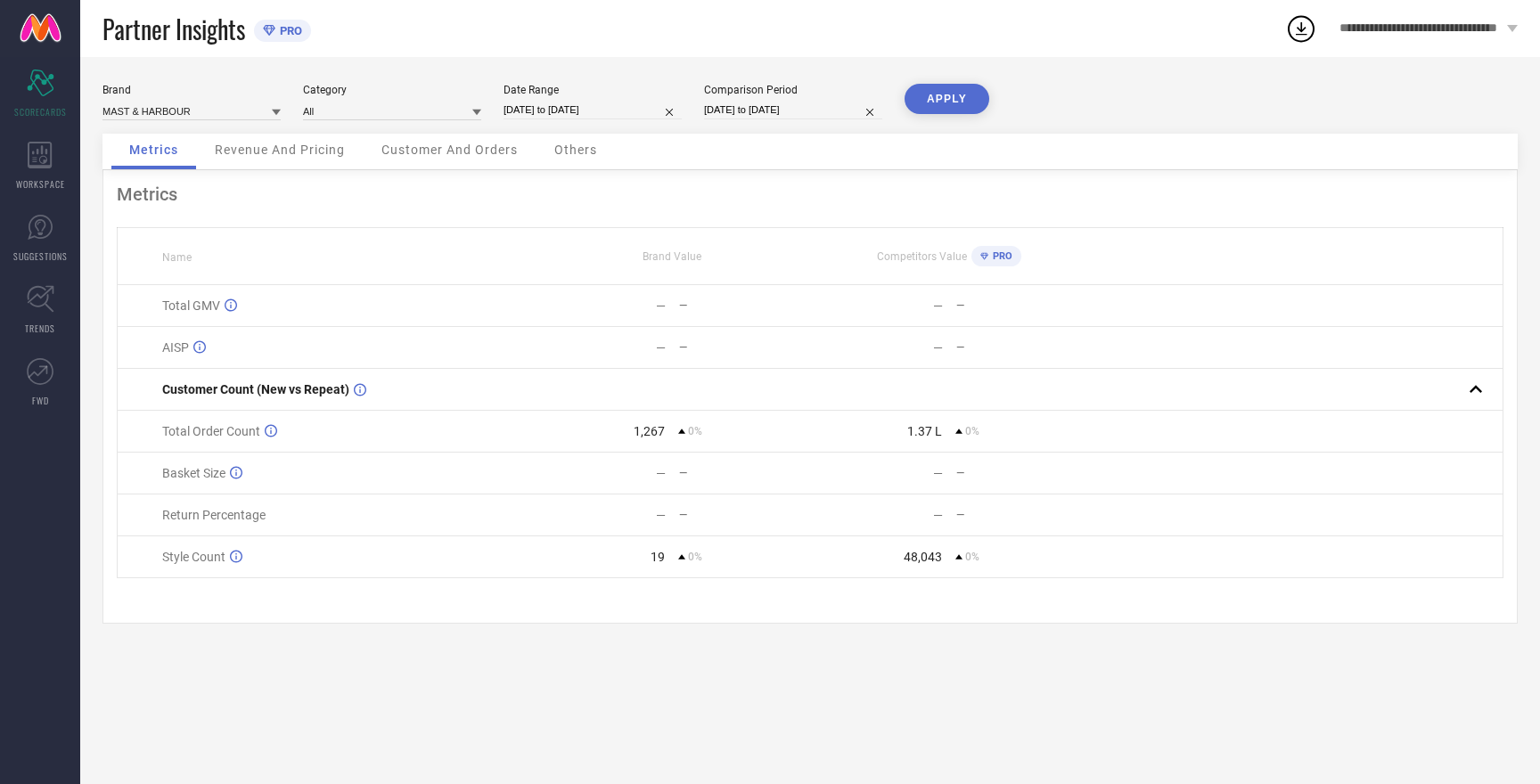
click at [940, 100] on button "APPLY" at bounding box center [947, 98] width 85 height 30
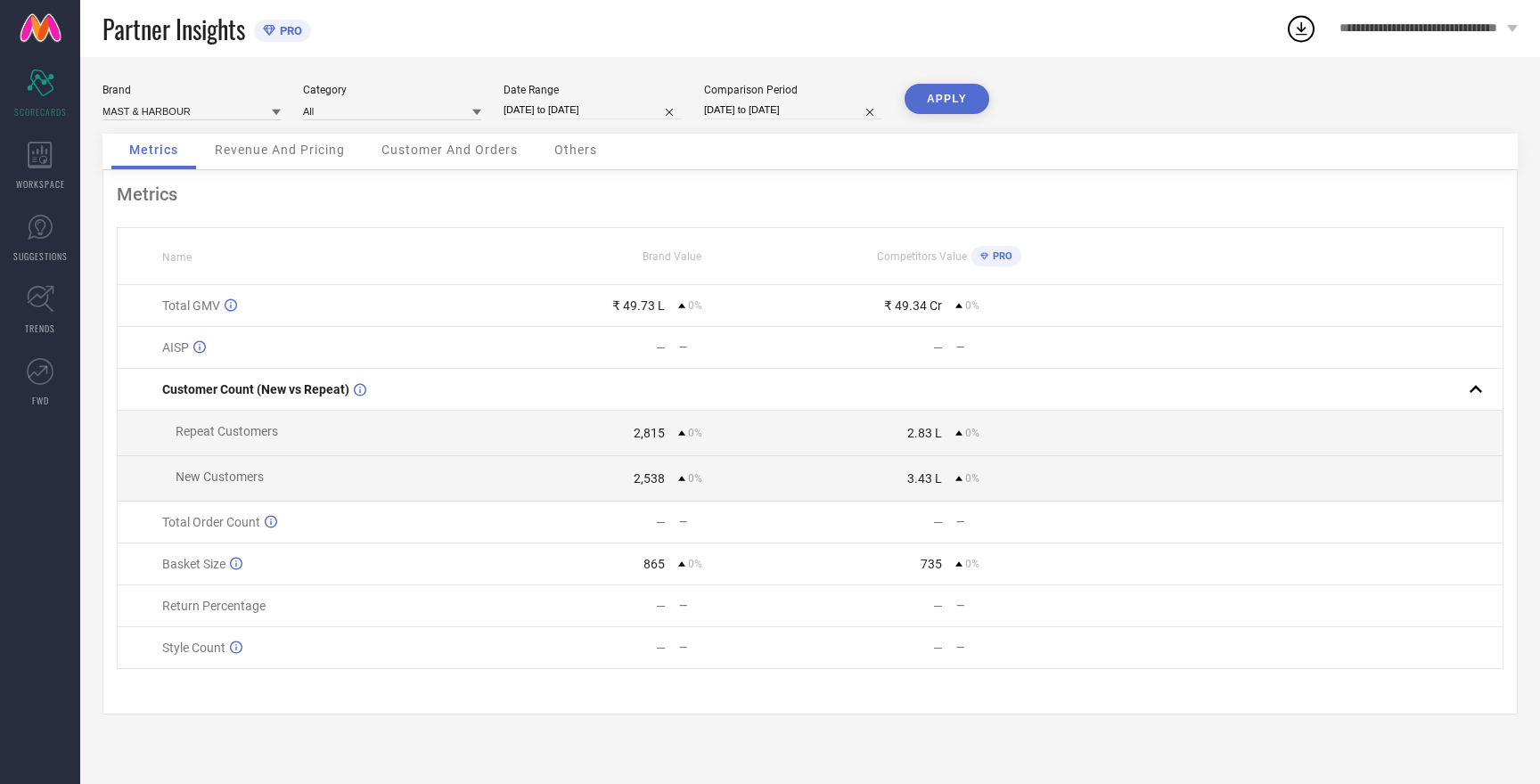
click at [940, 100] on button "APPLY" at bounding box center [947, 98] width 85 height 30
click at [177, 110] on input at bounding box center [191, 110] width 178 height 18
click at [190, 225] on span "W.T.F - WITNESSING TRUE FASHION" at bounding box center [191, 233] width 160 height 25
type input "All"
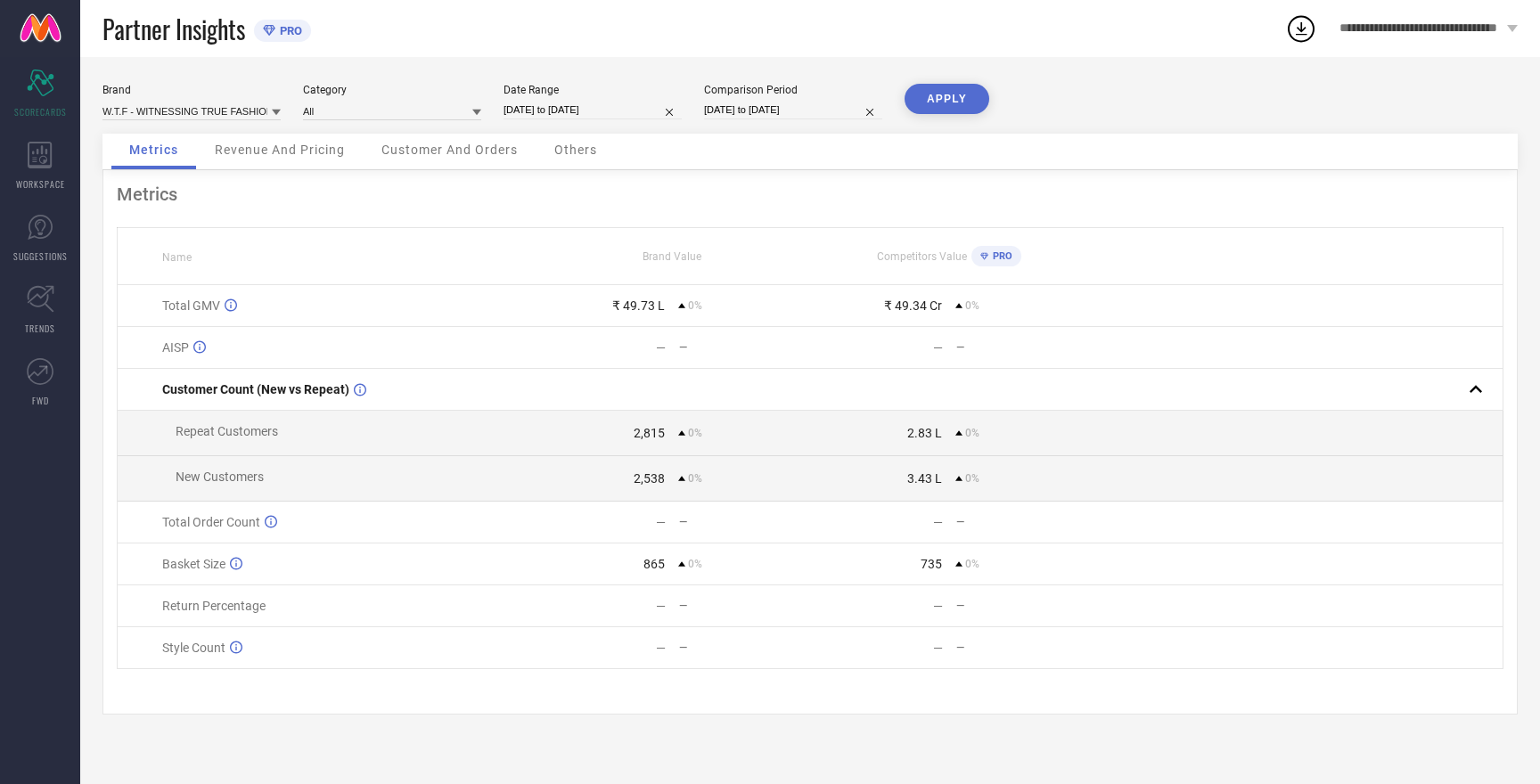
click at [953, 96] on button "APPLY" at bounding box center [947, 98] width 85 height 30
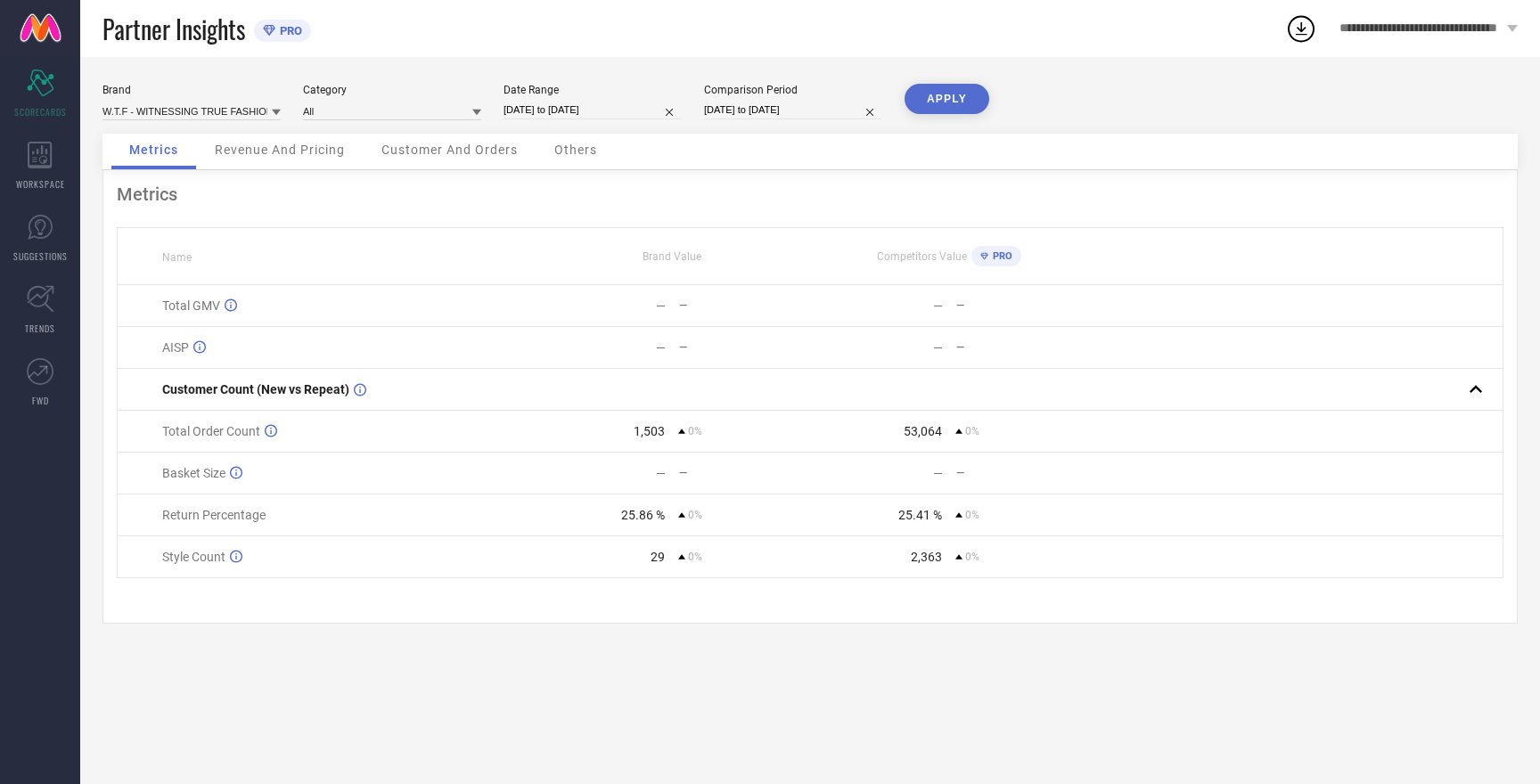
click at [953, 96] on button "APPLY" at bounding box center [947, 98] width 85 height 30
select select "8"
select select "2025"
select select "9"
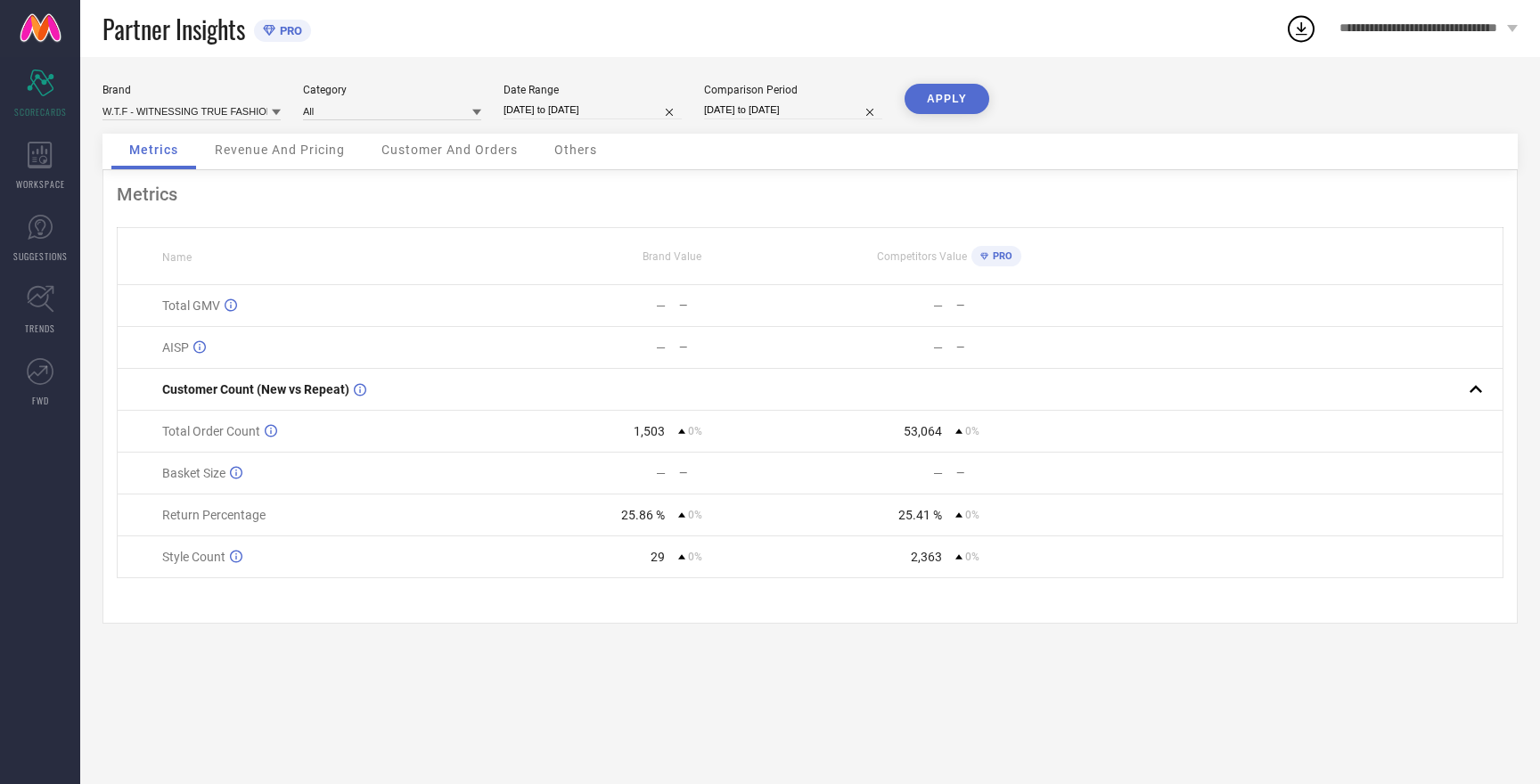
select select "2025"
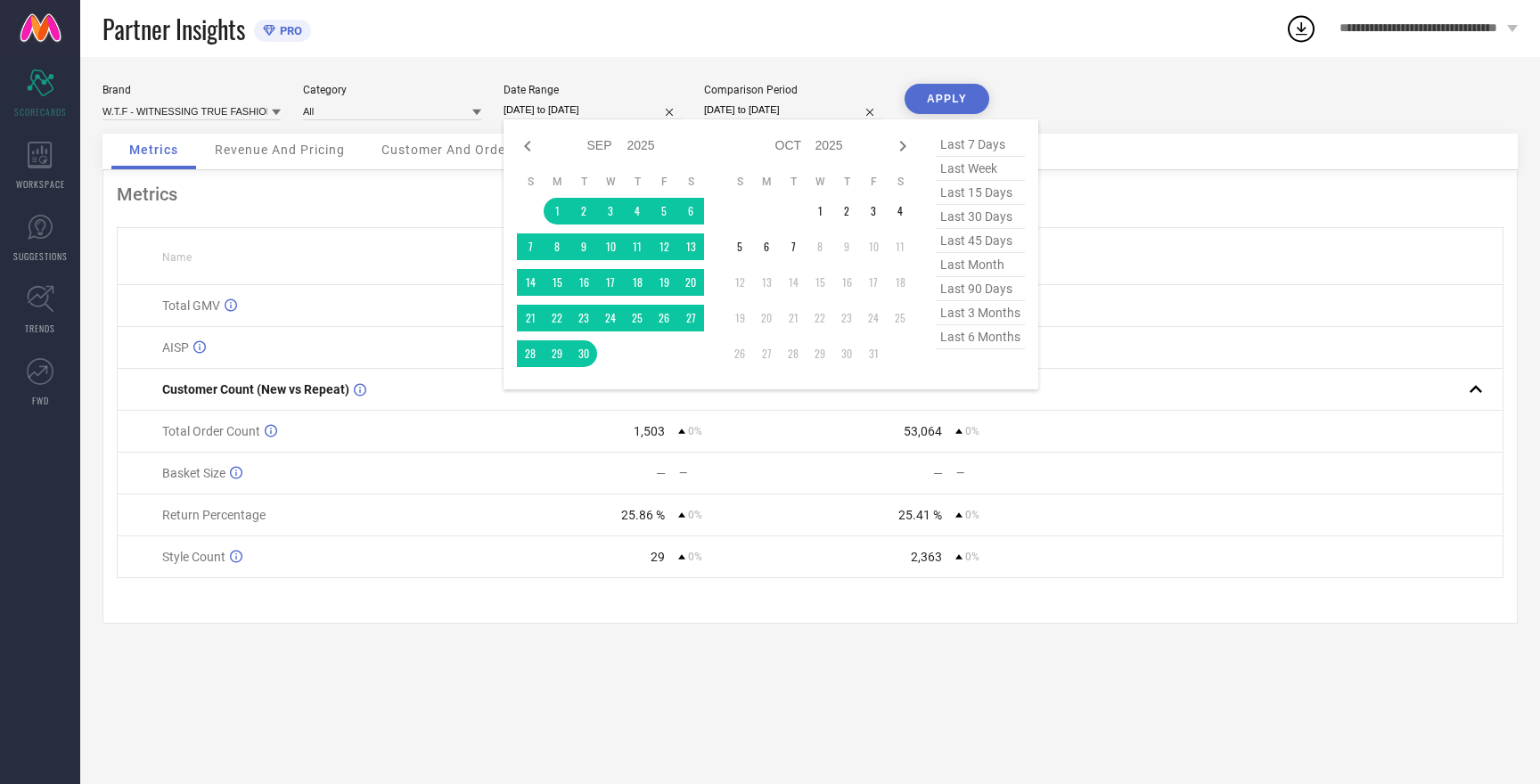
click at [564, 110] on input "[DATE] to [DATE]" at bounding box center [592, 109] width 178 height 18
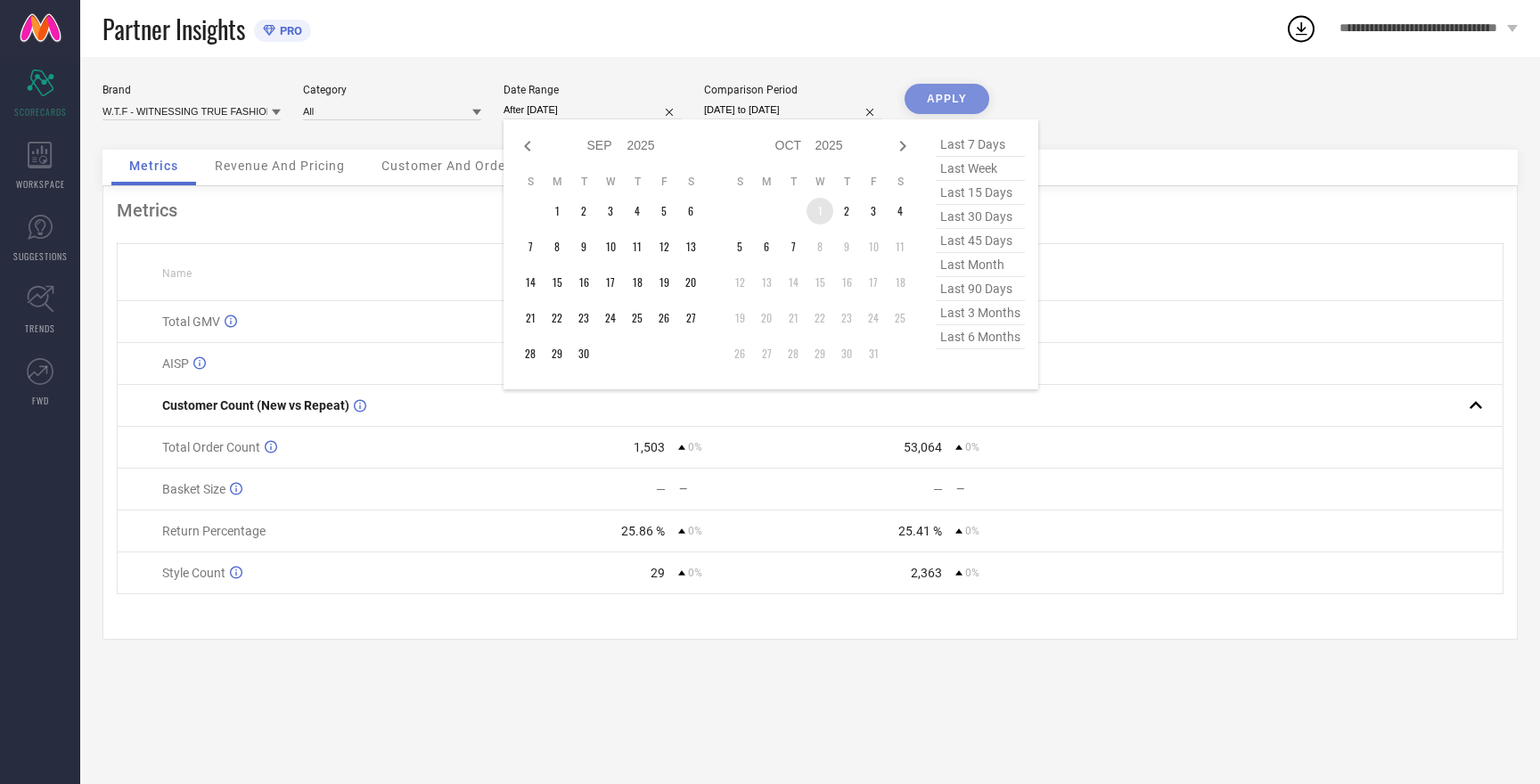
click at [819, 204] on td "1" at bounding box center [820, 211] width 27 height 27
type input "[DATE] to [DATE]"
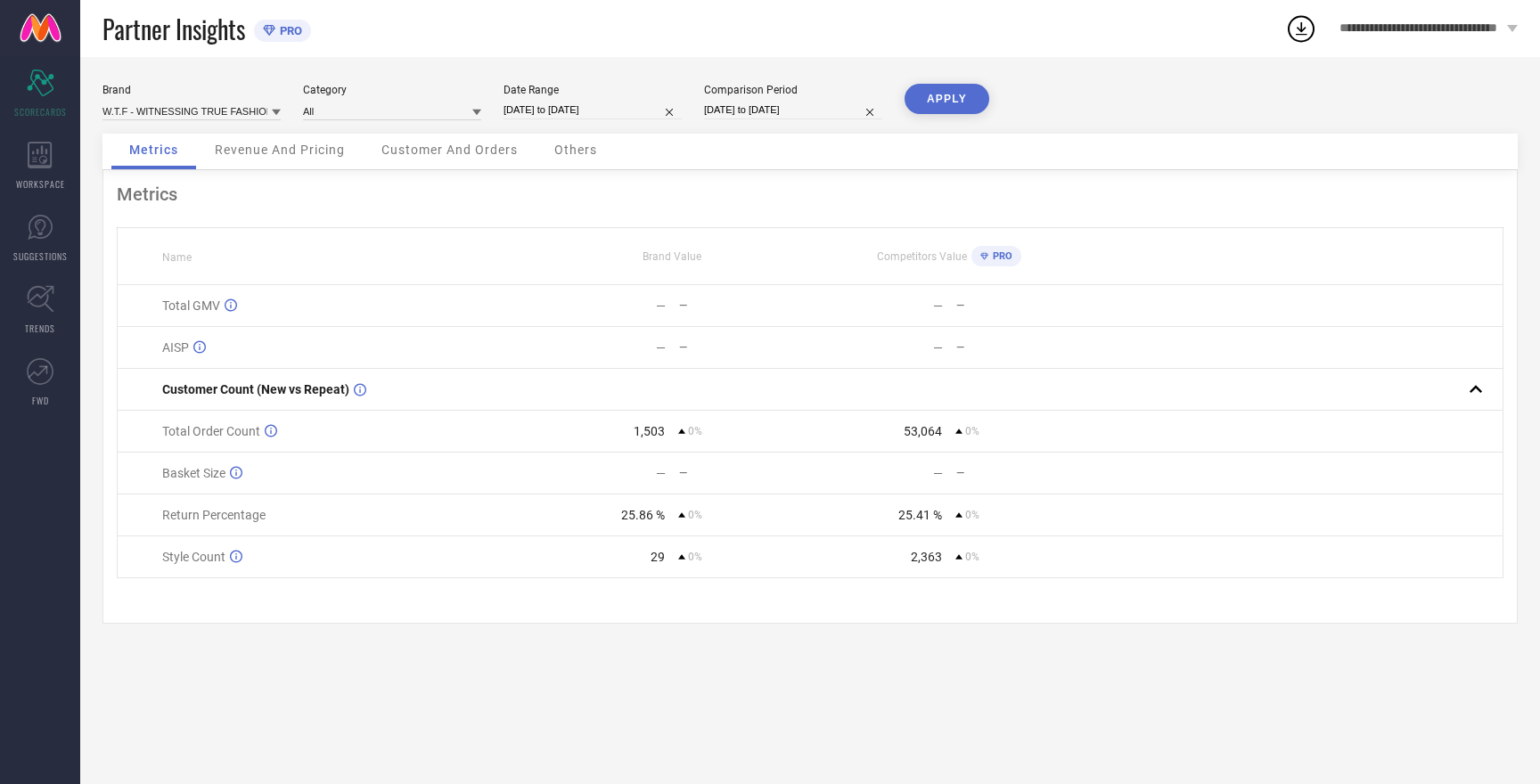
select select "8"
select select "2025"
select select "9"
select select "2025"
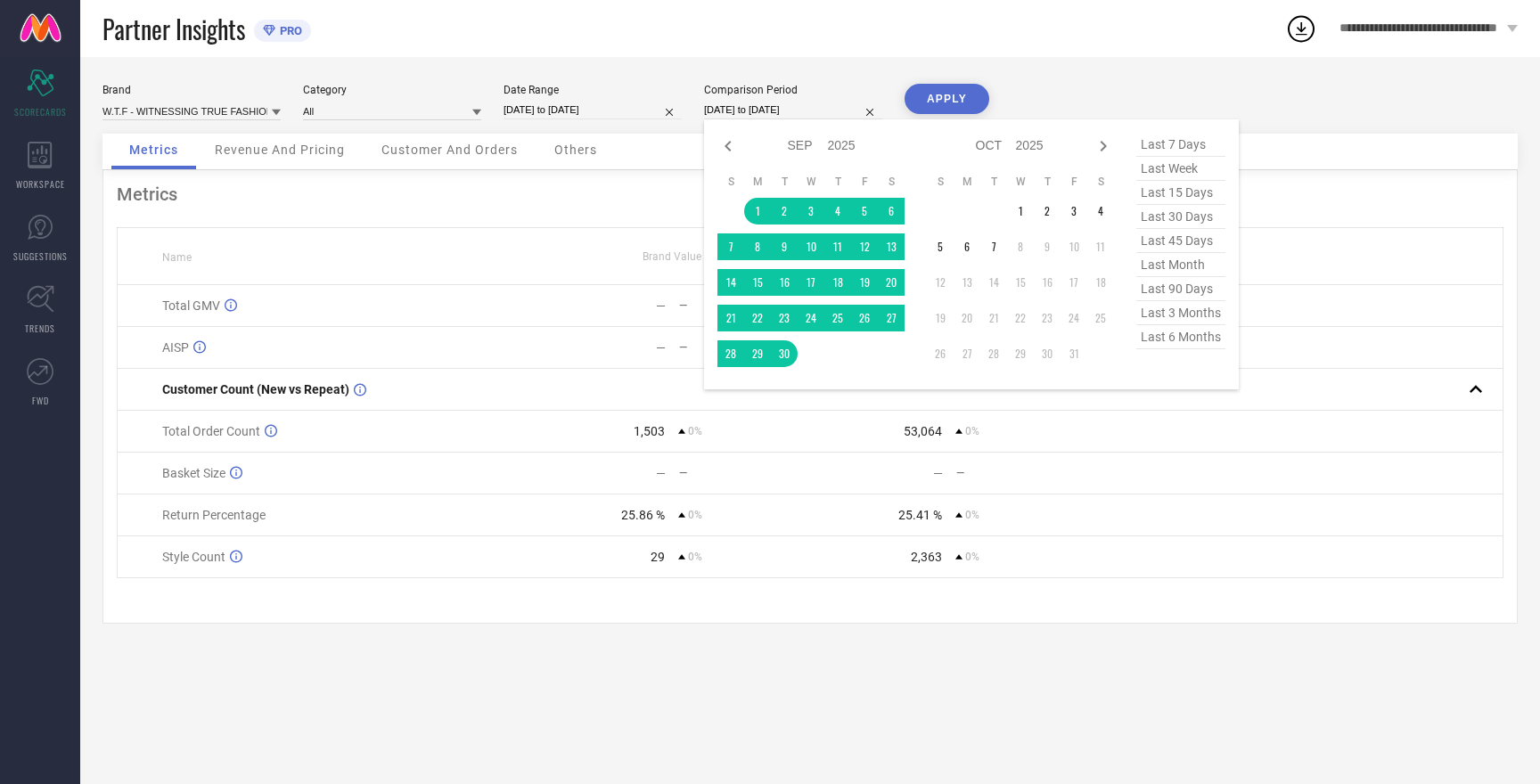
click at [768, 105] on input "[DATE] to [DATE]" at bounding box center [793, 109] width 178 height 18
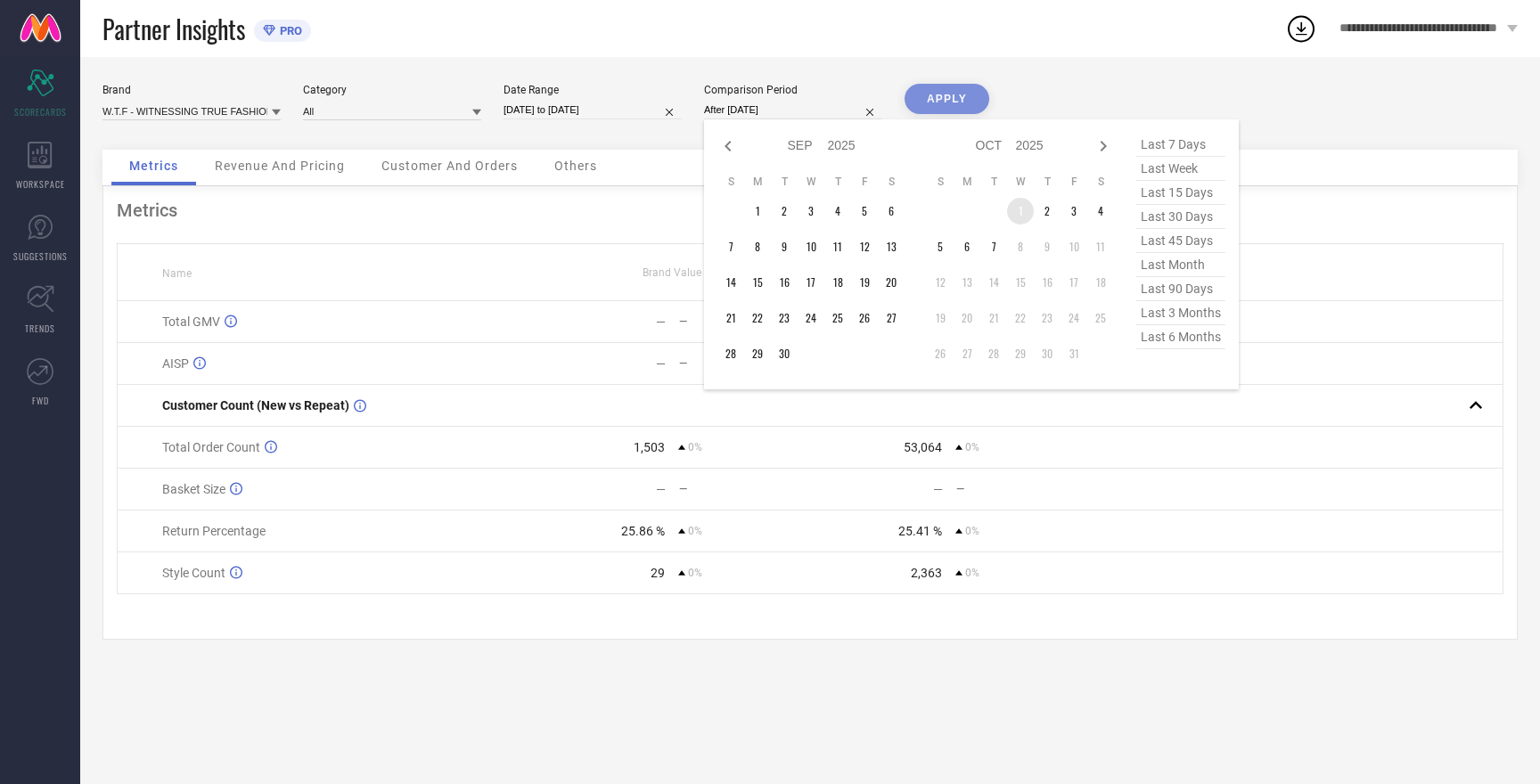
click at [1019, 202] on td "1" at bounding box center [1020, 211] width 27 height 27
type input "[DATE] to [DATE]"
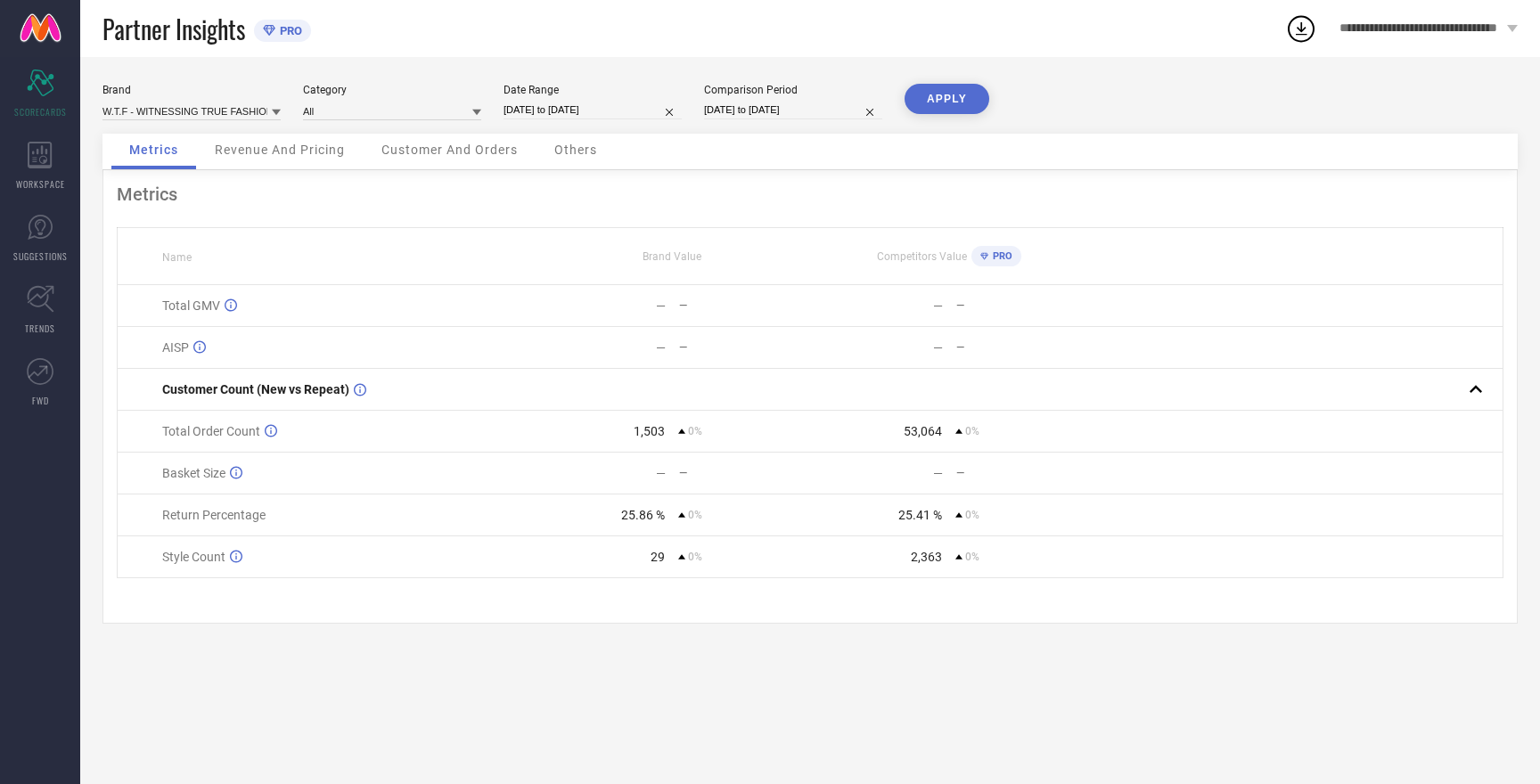
click at [930, 94] on button "APPLY" at bounding box center [947, 98] width 85 height 30
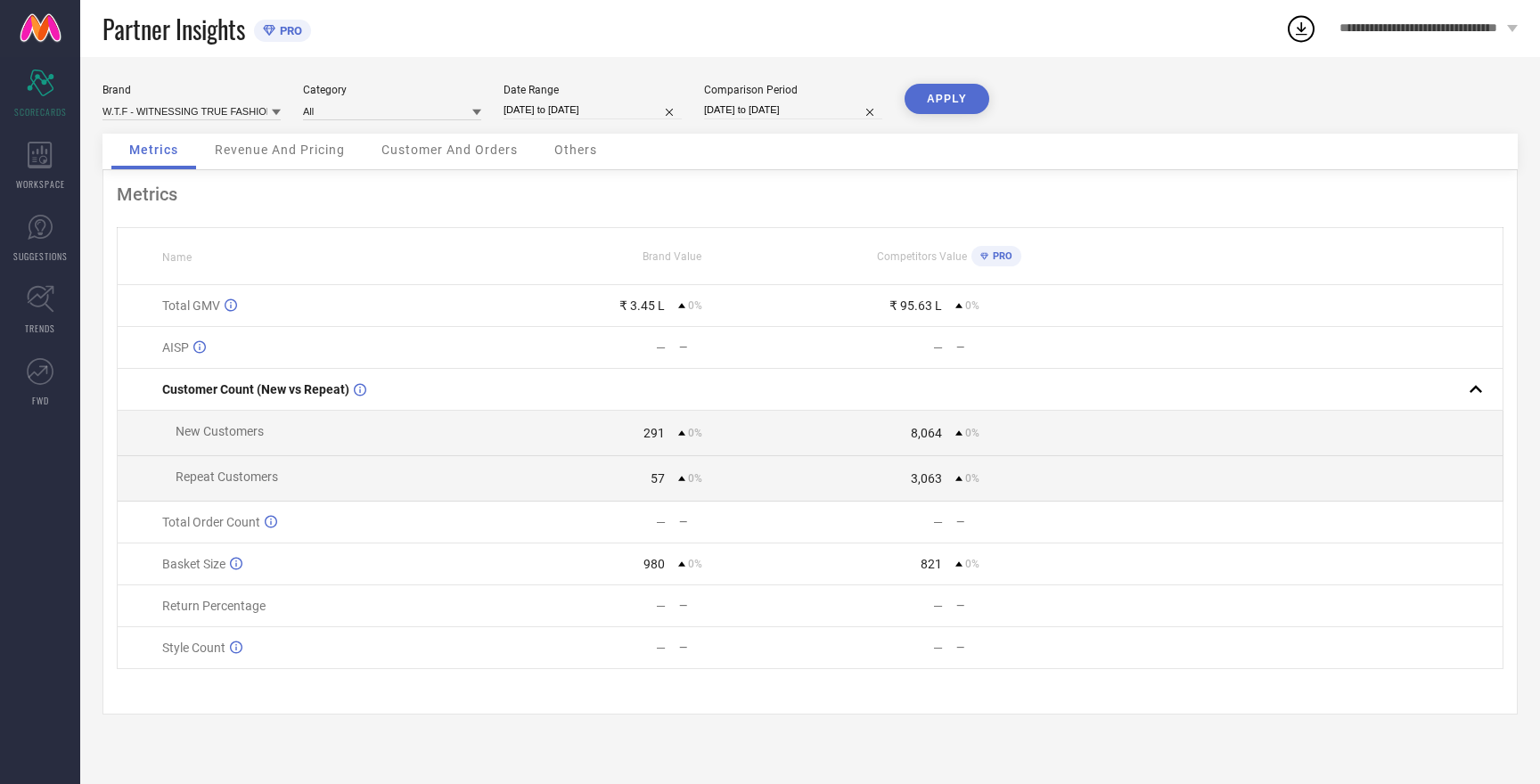
click at [942, 103] on button "APPLY" at bounding box center [947, 98] width 85 height 30
click at [213, 108] on input at bounding box center [191, 110] width 178 height 18
click at [181, 178] on div "HERE&NOW" at bounding box center [191, 178] width 178 height 30
type input "All"
click at [940, 98] on button "APPLY" at bounding box center [947, 98] width 85 height 30
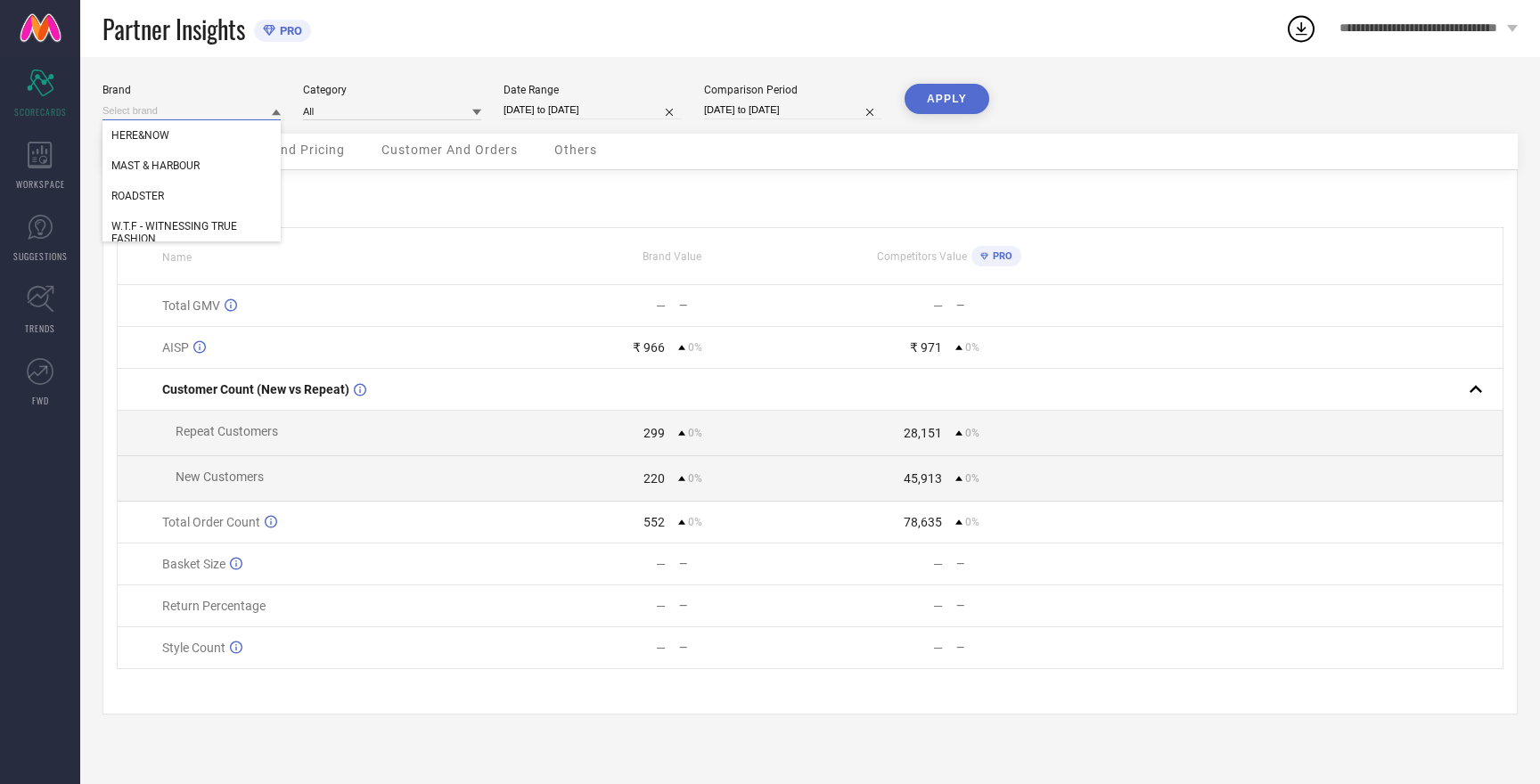
click at [133, 114] on input at bounding box center [191, 110] width 178 height 18
click at [158, 200] on span "ROADSTER" at bounding box center [137, 195] width 52 height 13
type input "All"
click at [941, 97] on button "APPLY" at bounding box center [947, 98] width 85 height 30
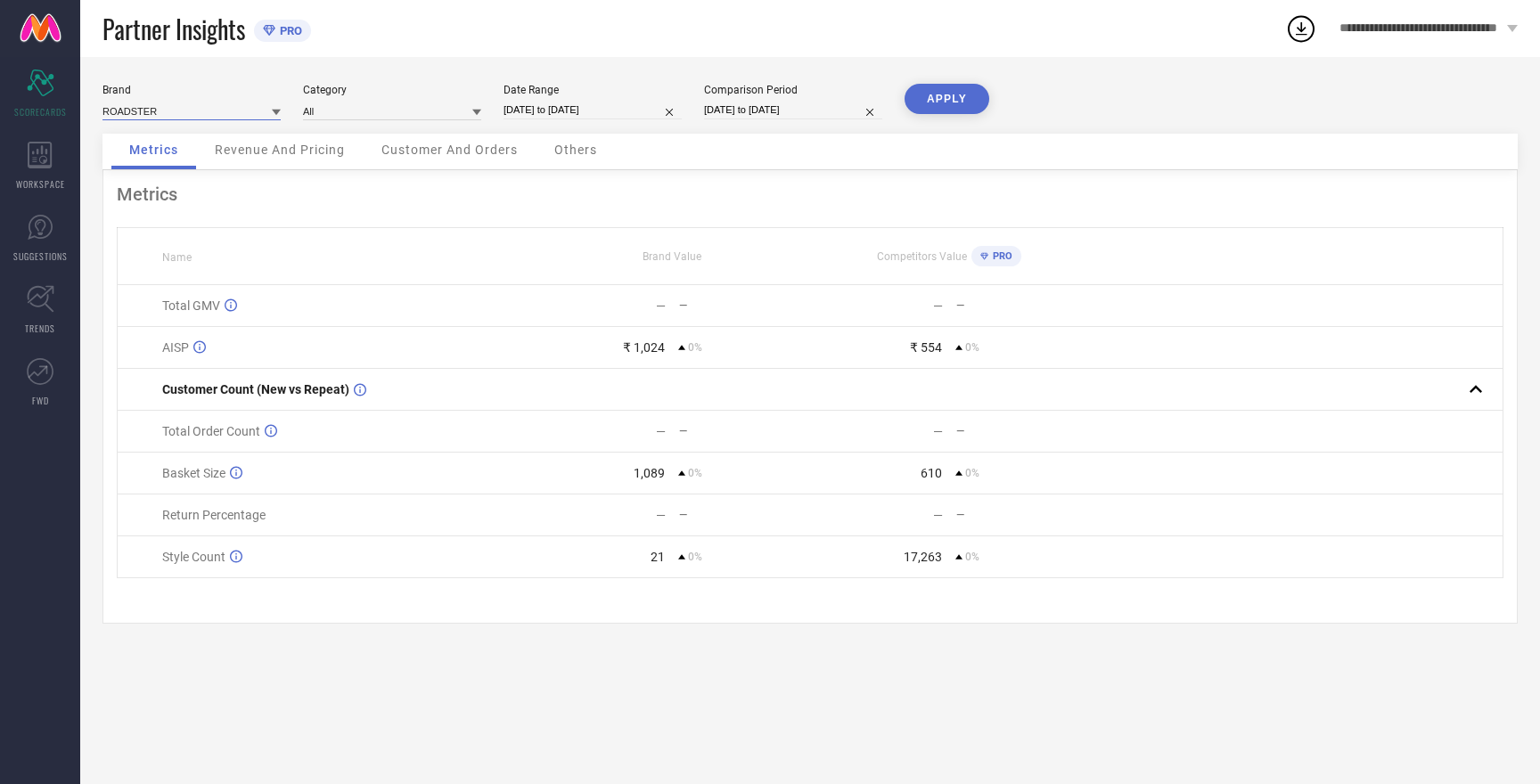
click at [143, 112] on input at bounding box center [191, 110] width 178 height 18
click at [175, 192] on span "MAST & HARBOUR" at bounding box center [155, 195] width 88 height 13
type input "All"
click at [928, 104] on button "APPLY" at bounding box center [947, 98] width 85 height 30
select select "9"
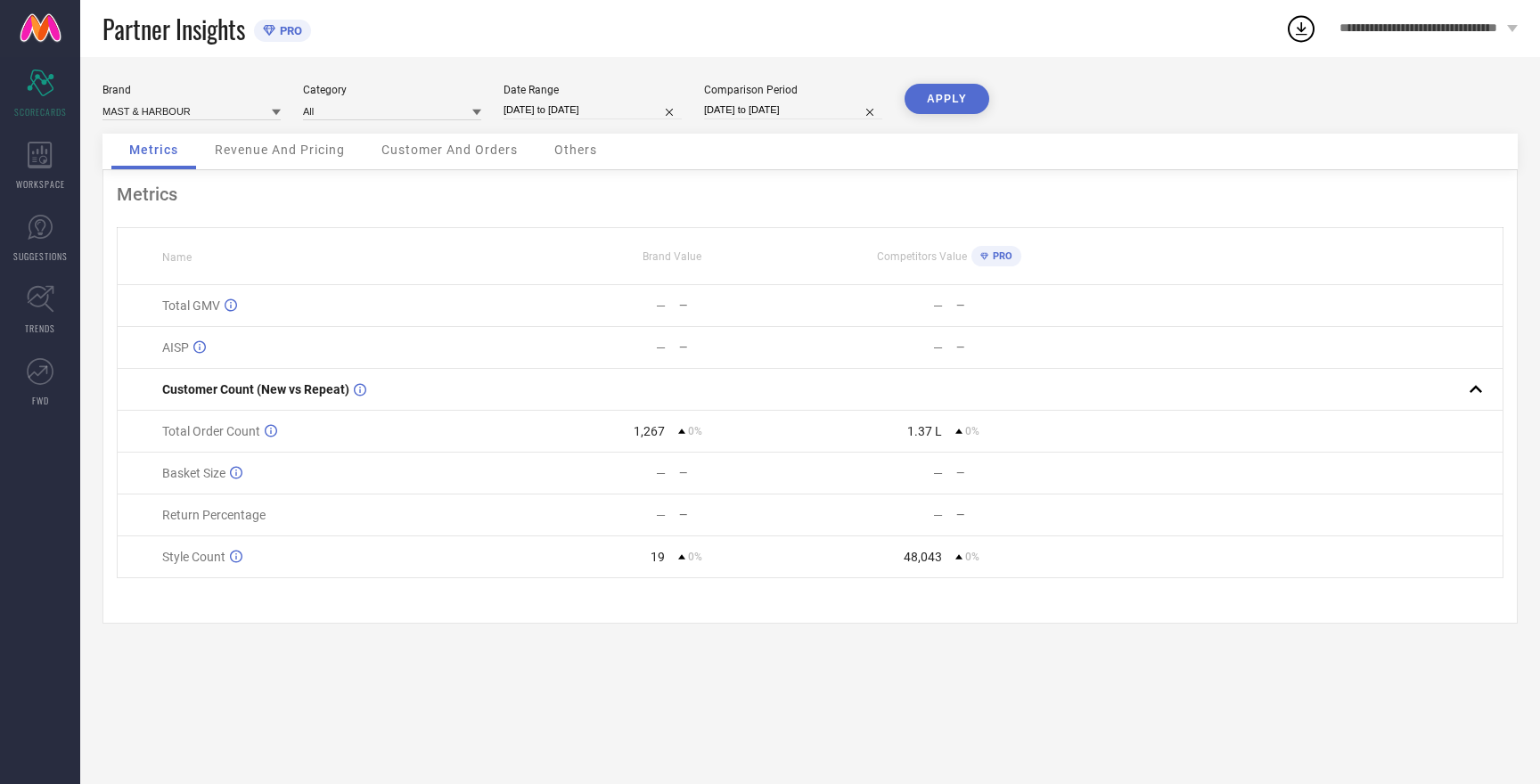
select select "2025"
select select "10"
select select "2025"
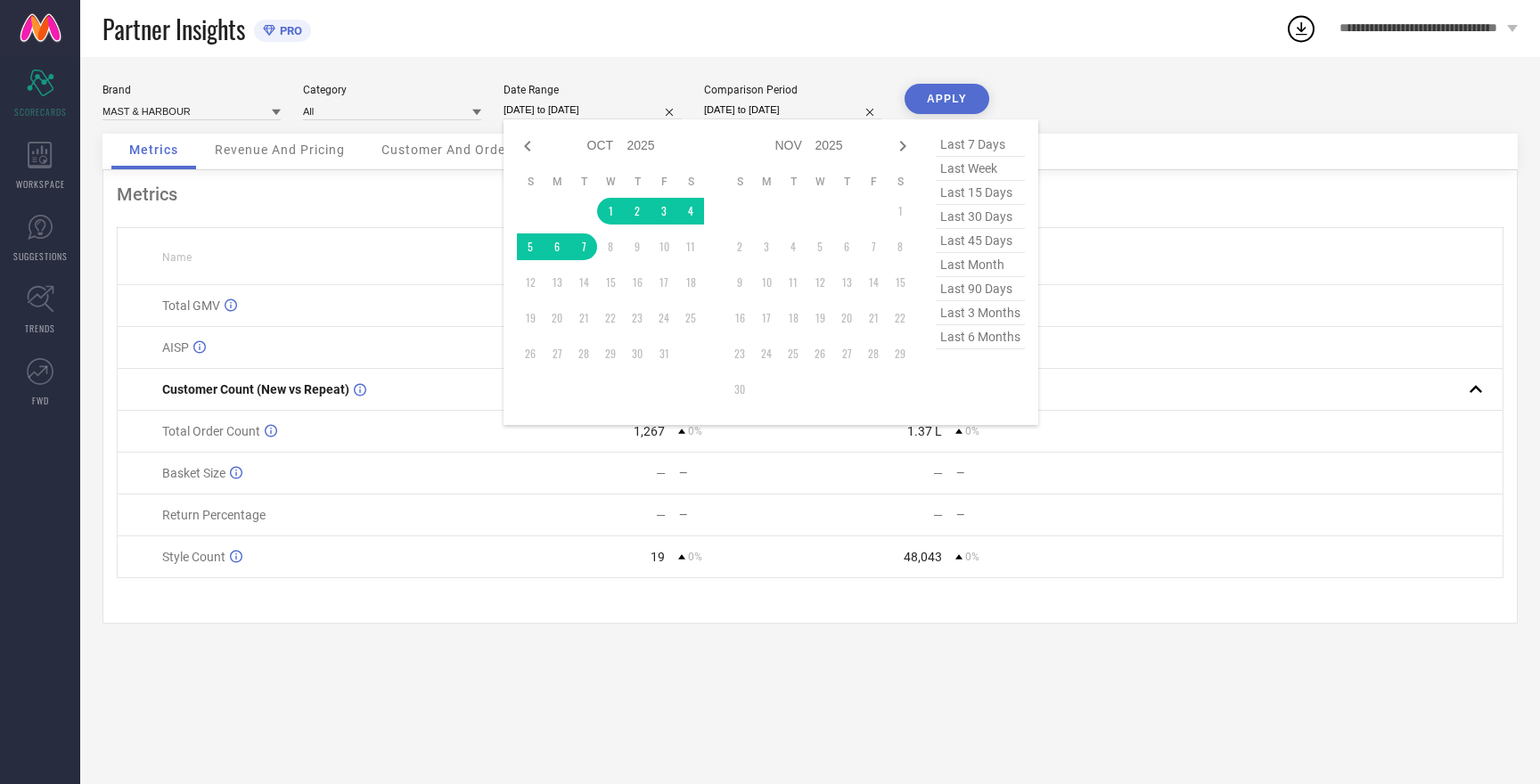
click at [552, 112] on input "[DATE] to [DATE]" at bounding box center [592, 109] width 178 height 18
click at [528, 148] on icon at bounding box center [528, 146] width 21 height 21
select select "8"
select select "2025"
select select "9"
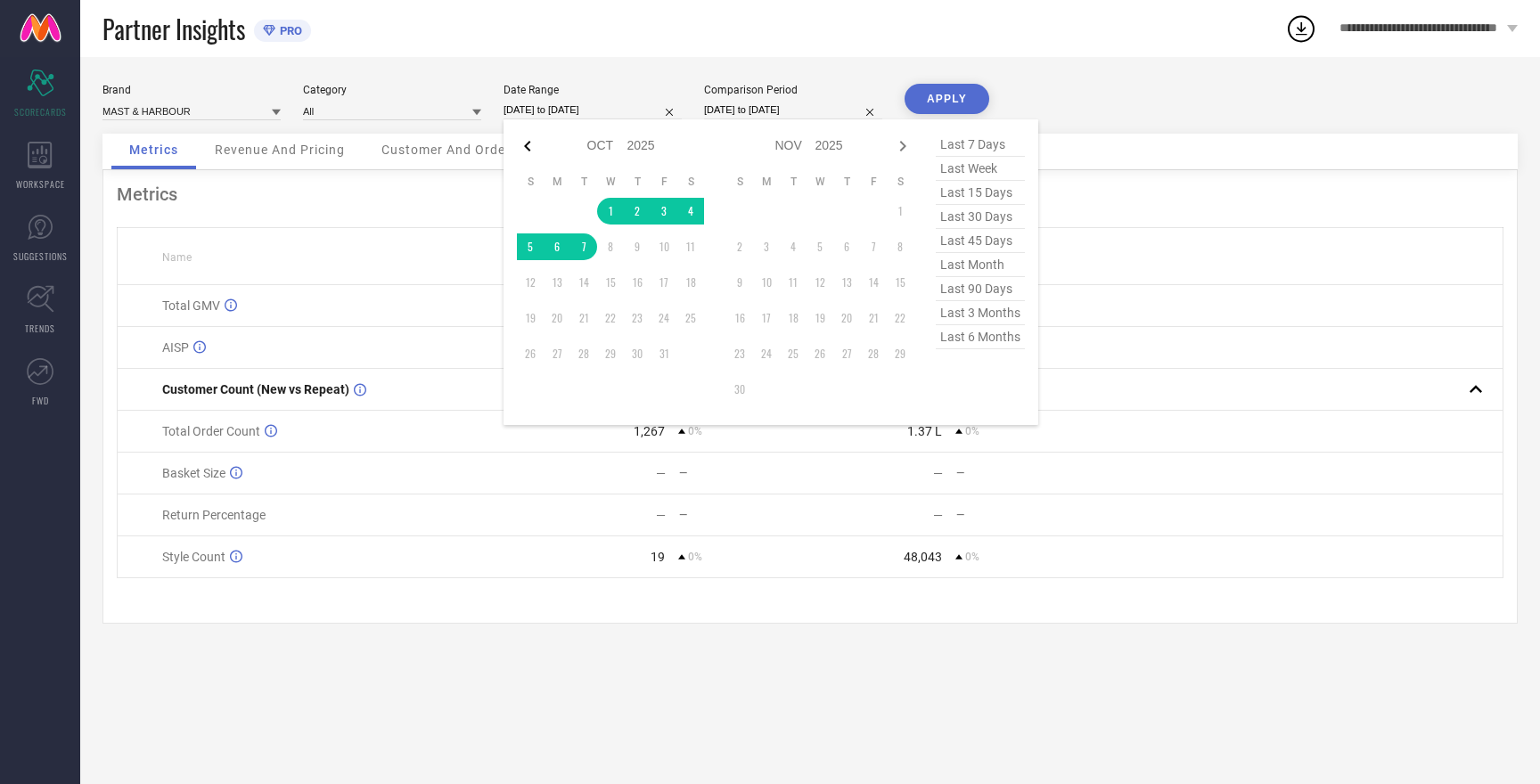
select select "2025"
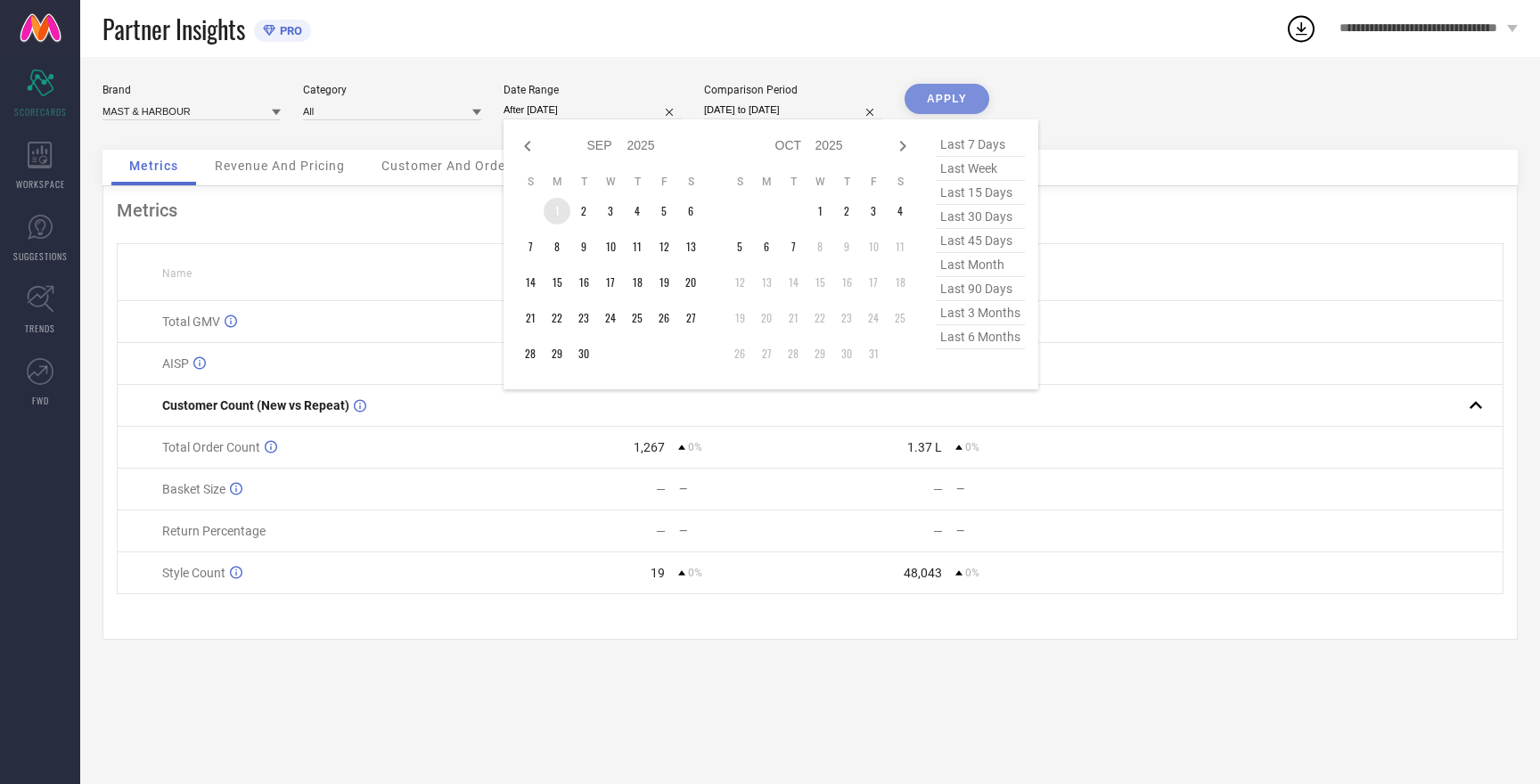
click at [560, 216] on td "1" at bounding box center [557, 211] width 27 height 27
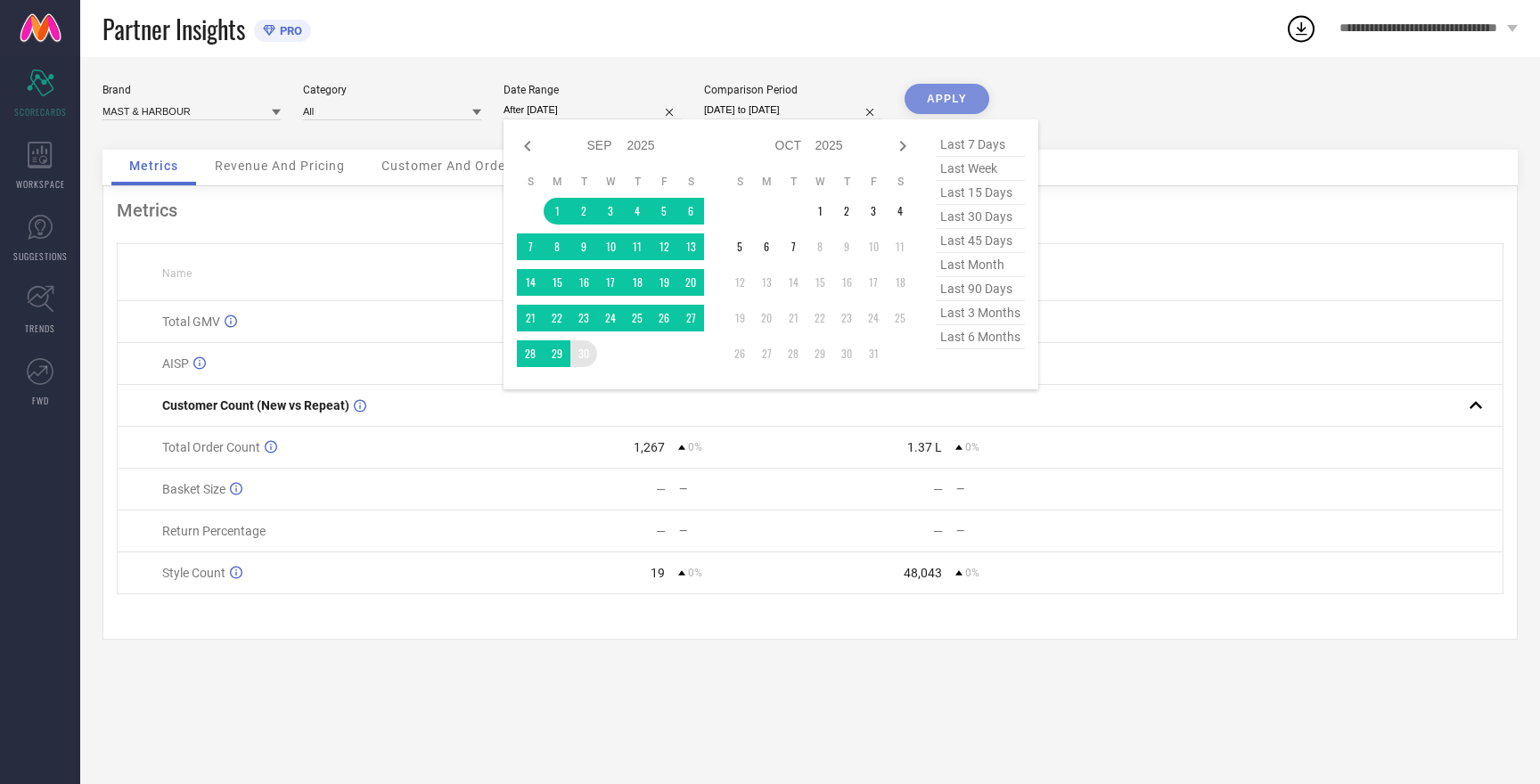
type input "[DATE] to [DATE]"
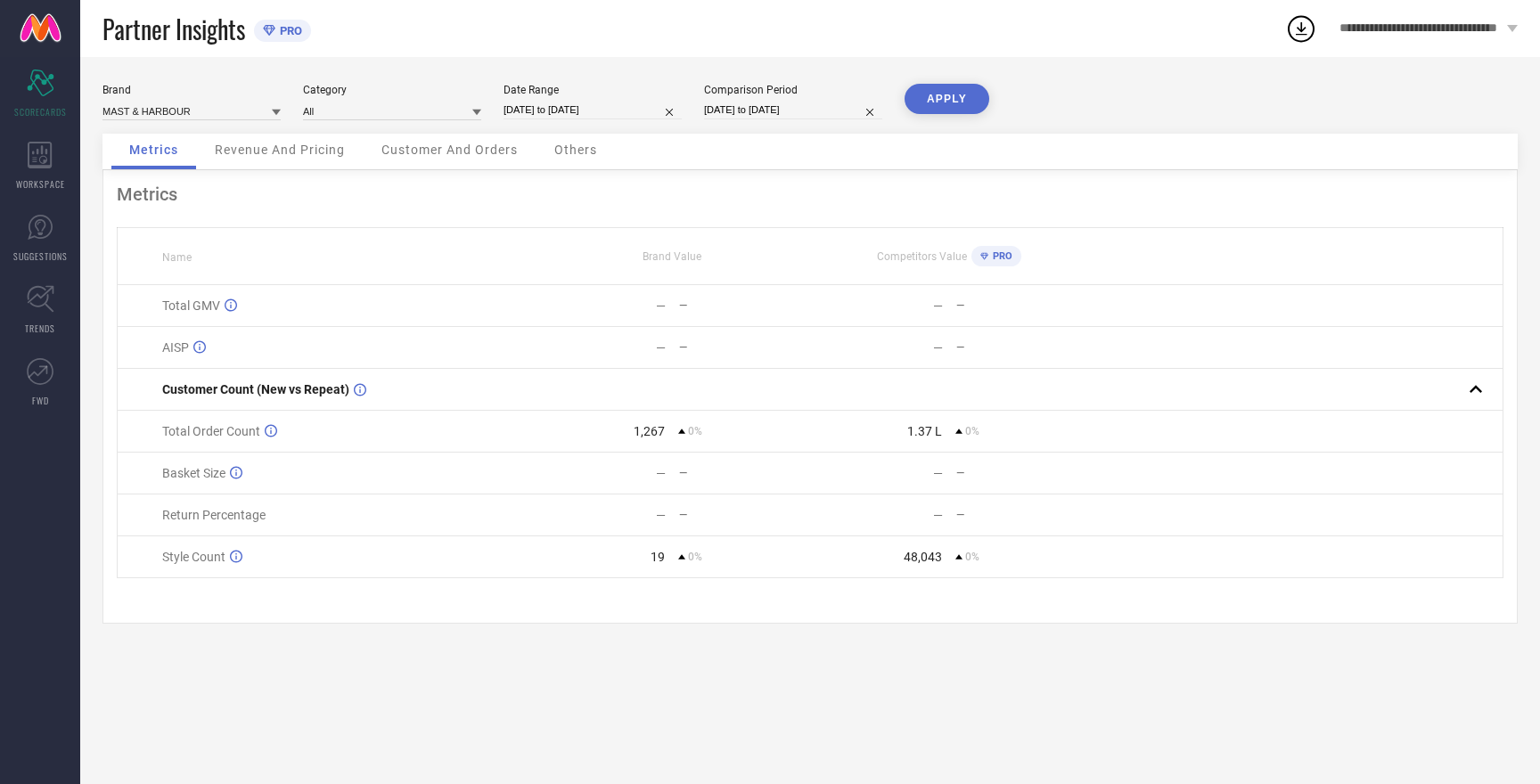
select select "9"
select select "2025"
select select "10"
select select "2025"
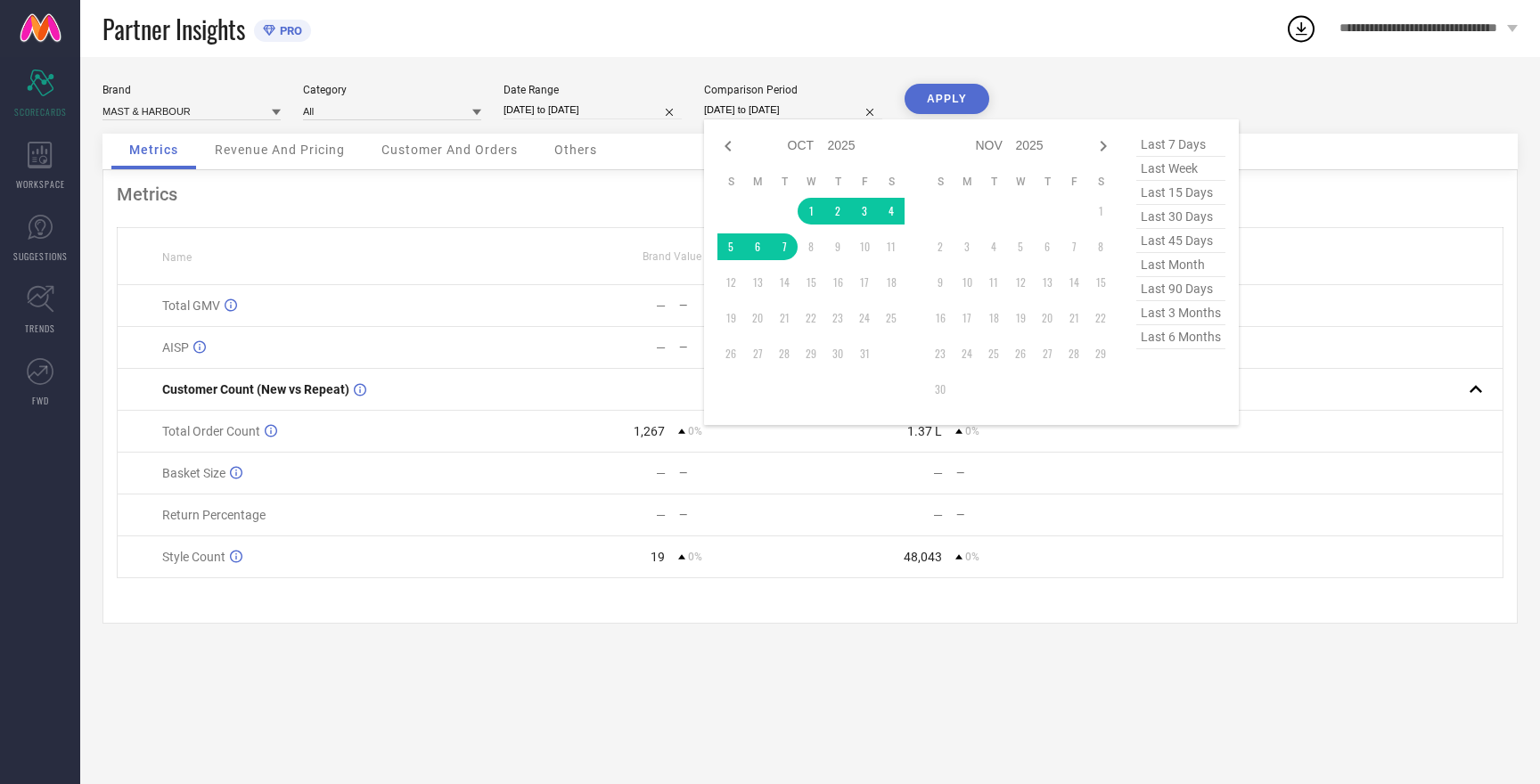
click at [773, 115] on input "[DATE] to [DATE]" at bounding box center [793, 109] width 178 height 18
click at [724, 144] on icon at bounding box center [727, 146] width 21 height 21
select select "8"
select select "2025"
select select "9"
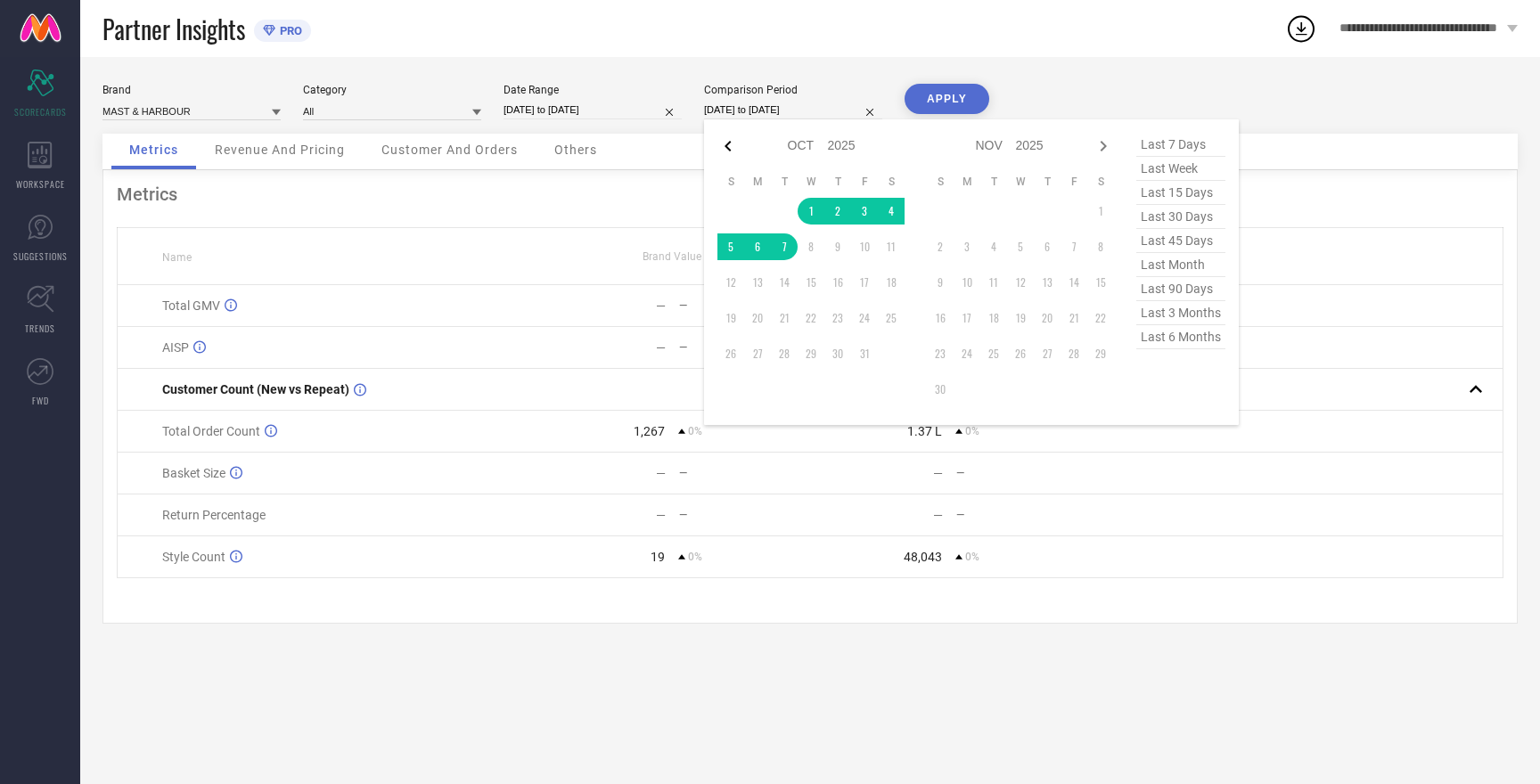
select select "2025"
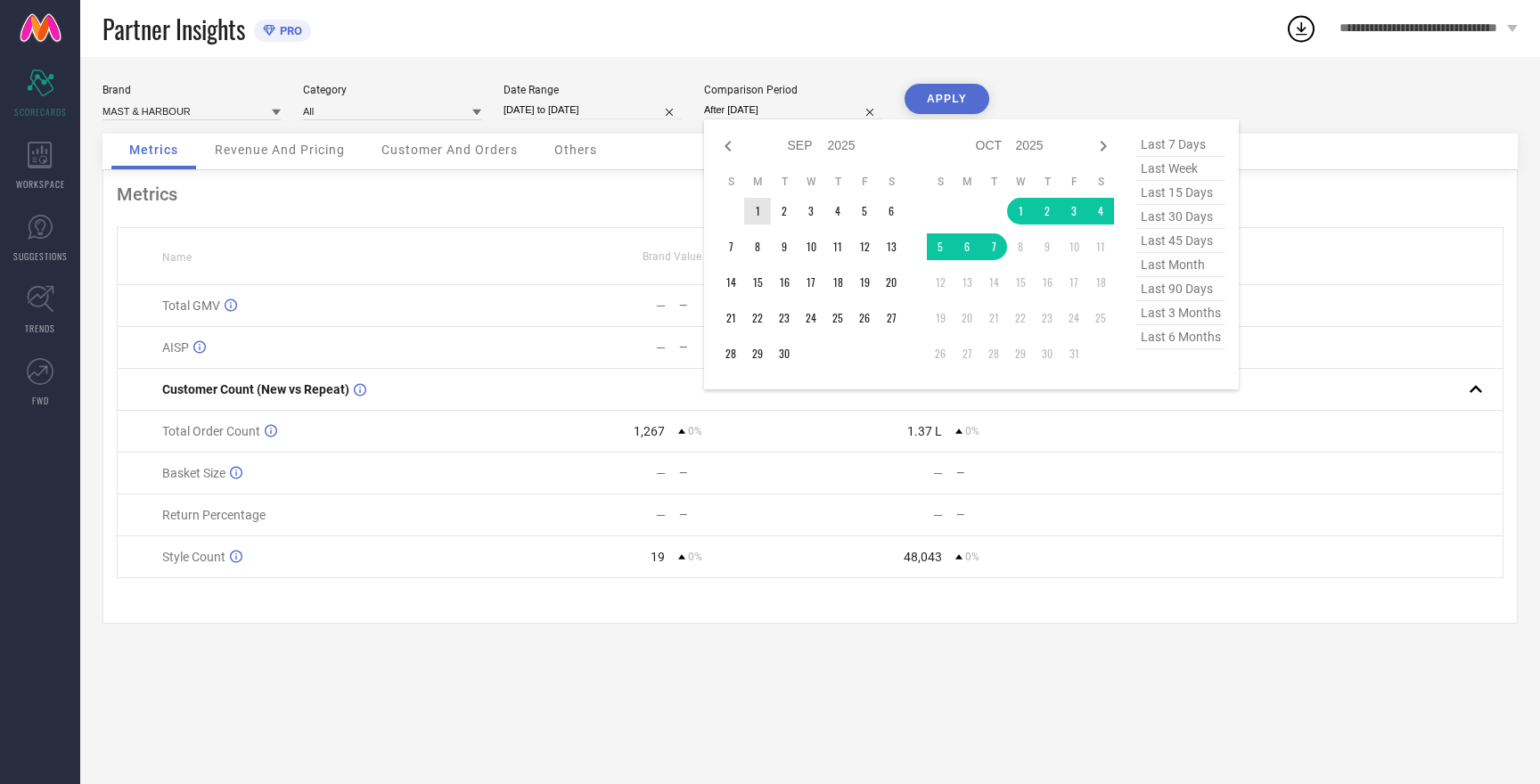
click at [756, 210] on td "1" at bounding box center [757, 211] width 27 height 27
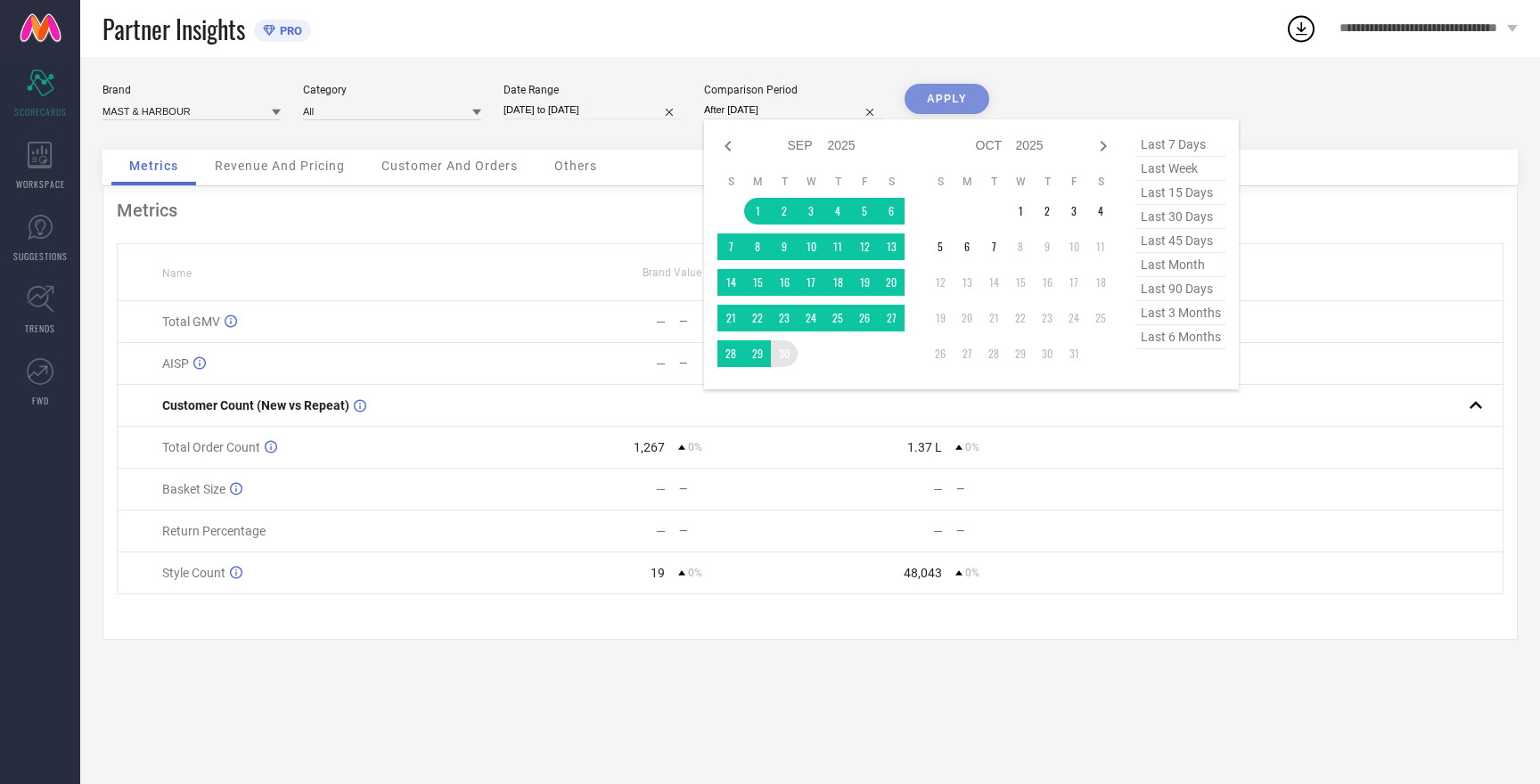
type input "[DATE] to [DATE]"
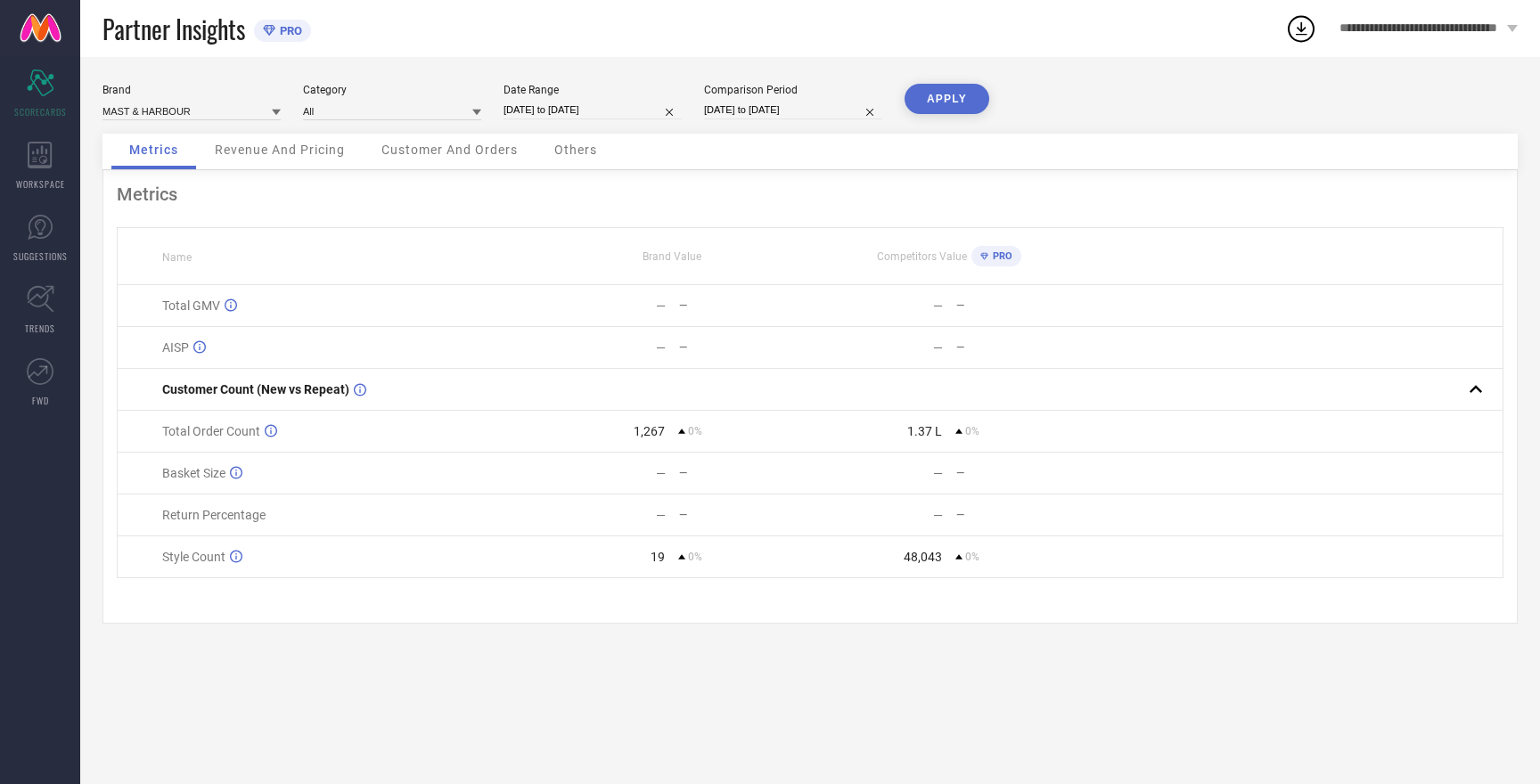
click at [945, 103] on button "APPLY" at bounding box center [947, 98] width 85 height 30
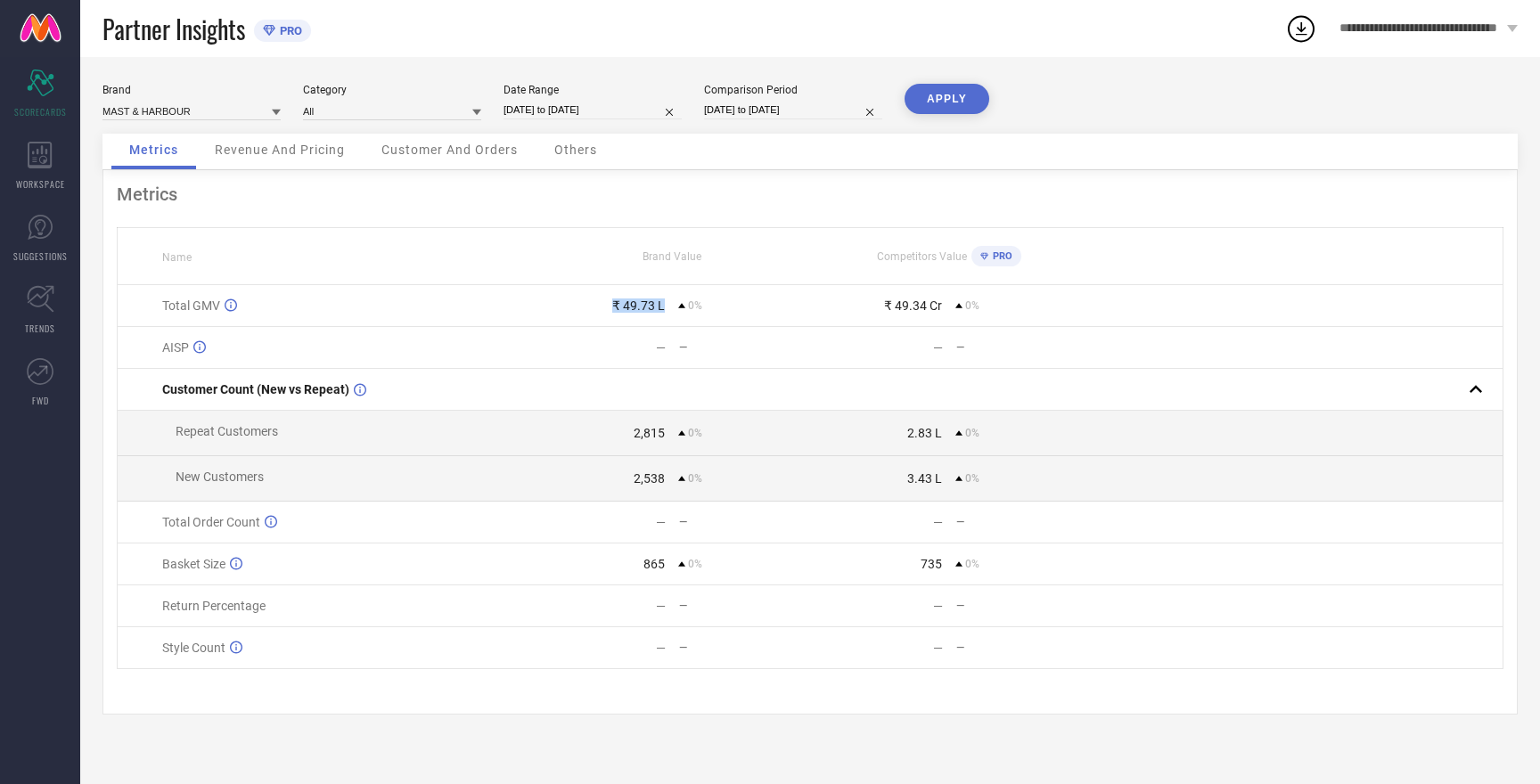
drag, startPoint x: 600, startPoint y: 307, endPoint x: 681, endPoint y: 294, distance: 82.0
click at [681, 294] on td "₹ 49.73 L 0%" at bounding box center [670, 305] width 277 height 42
click at [769, 252] on div "Brand Value" at bounding box center [670, 256] width 275 height 13
select select "8"
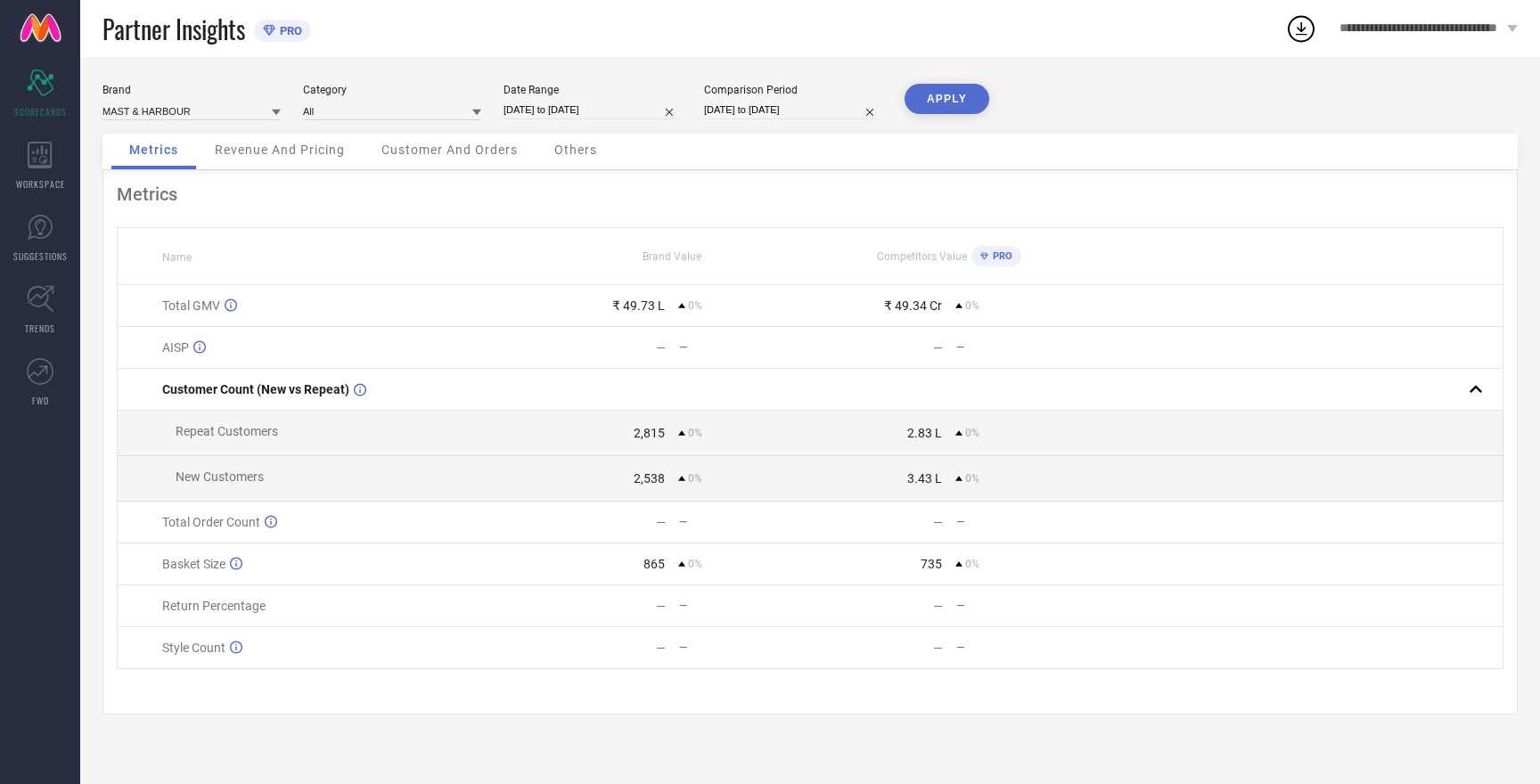
select select "2025"
select select "9"
select select "2025"
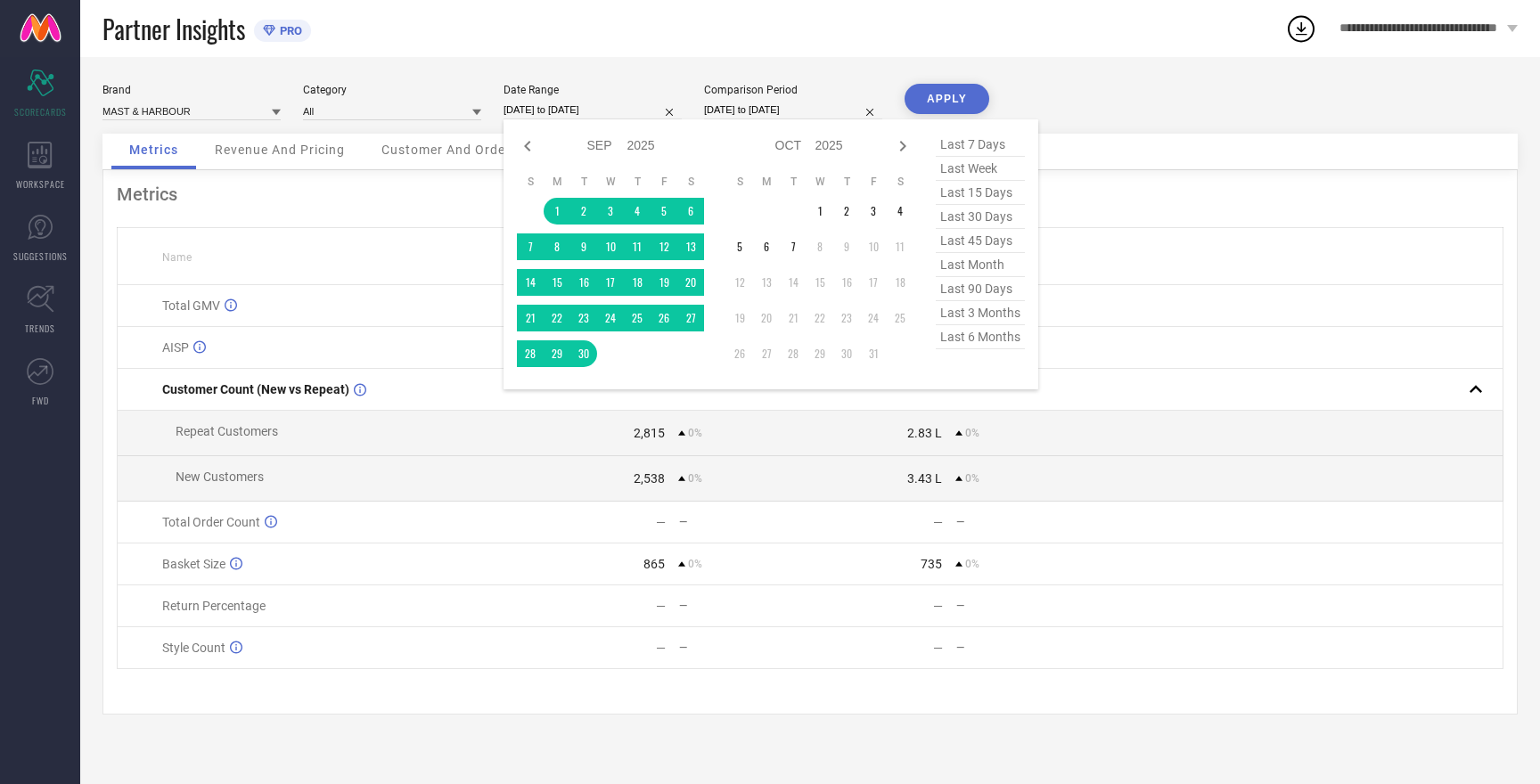
click at [567, 110] on input "[DATE] to [DATE]" at bounding box center [592, 109] width 178 height 18
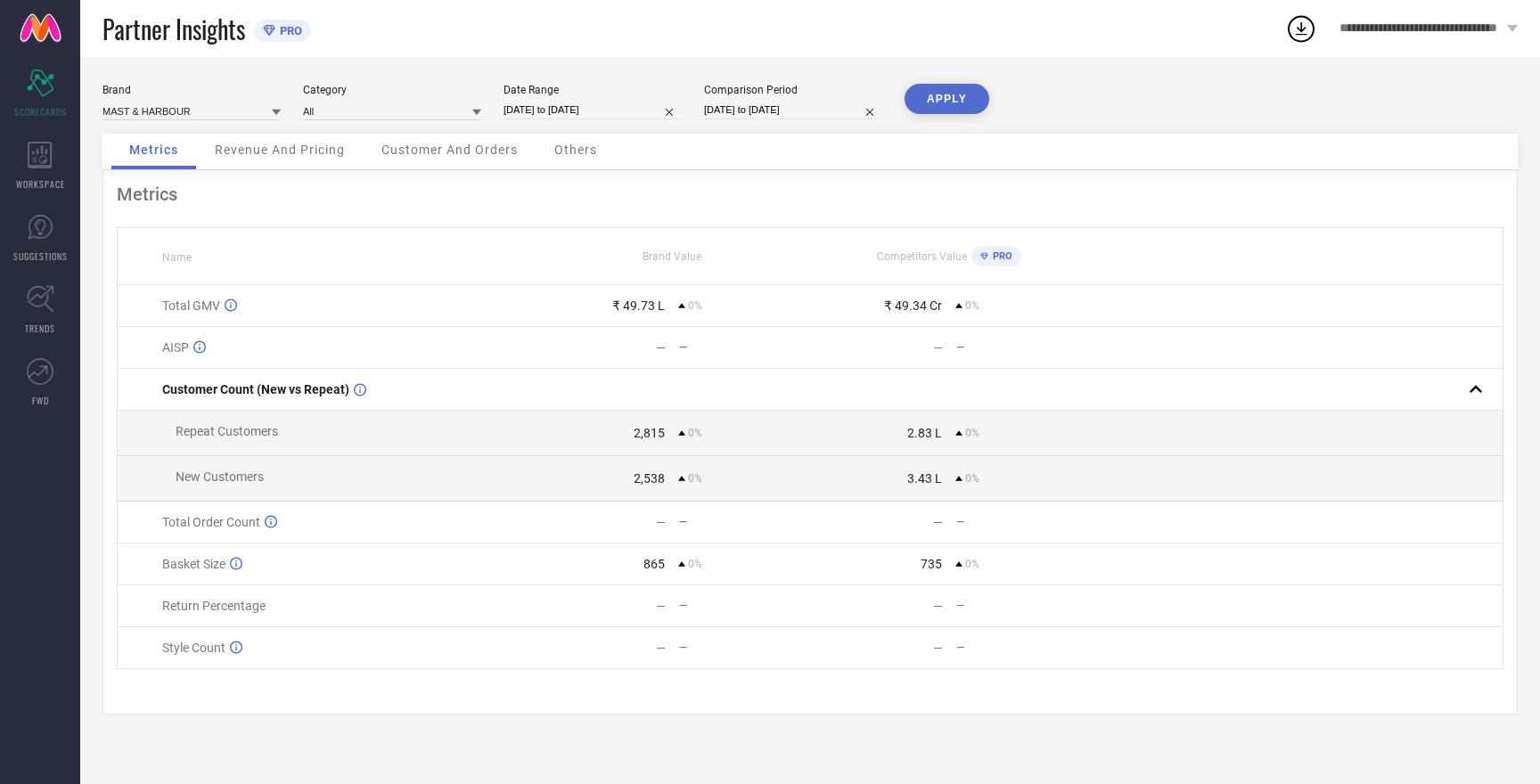
click at [1197, 114] on div "Brand MAST & HARBOUR Category All Date Range [DATE] to [DATE] Comparison Period…" at bounding box center [810, 109] width 1414 height 50
